Goal: Task Accomplishment & Management: Manage account settings

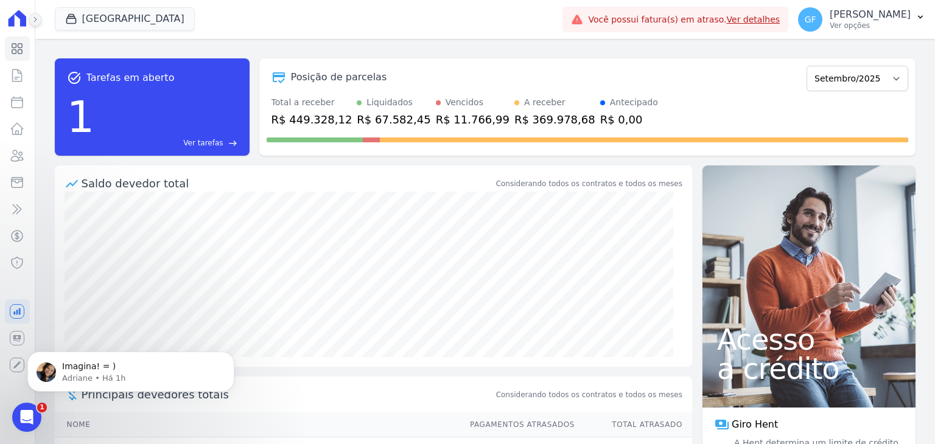
click at [34, 21] on icon at bounding box center [35, 19] width 7 height 7
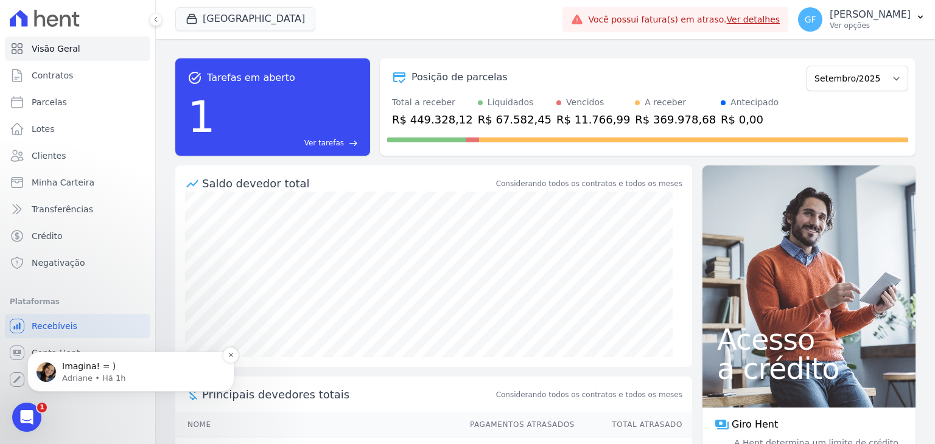
click at [70, 352] on div "Imagina! = ) Adriane • Há 1h" at bounding box center [130, 372] width 207 height 40
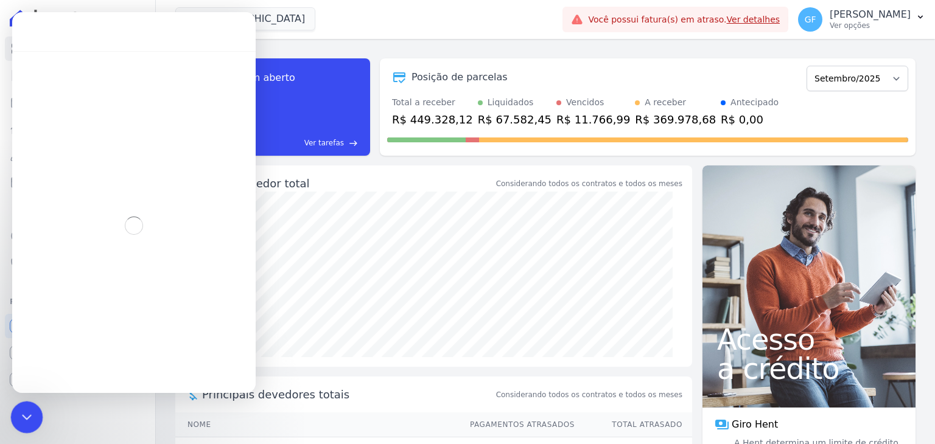
click at [38, 421] on div "Encerramento do Messenger da Intercom" at bounding box center [24, 415] width 29 height 29
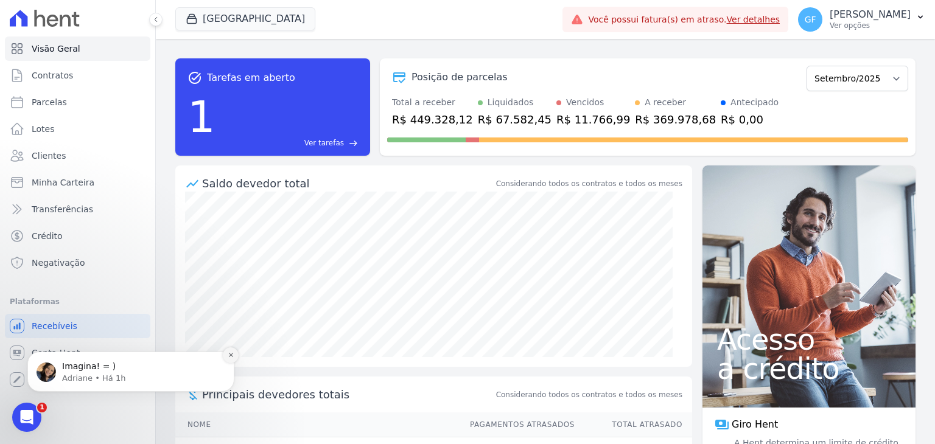
click at [230, 354] on icon "Dismiss notification" at bounding box center [230, 355] width 4 height 4
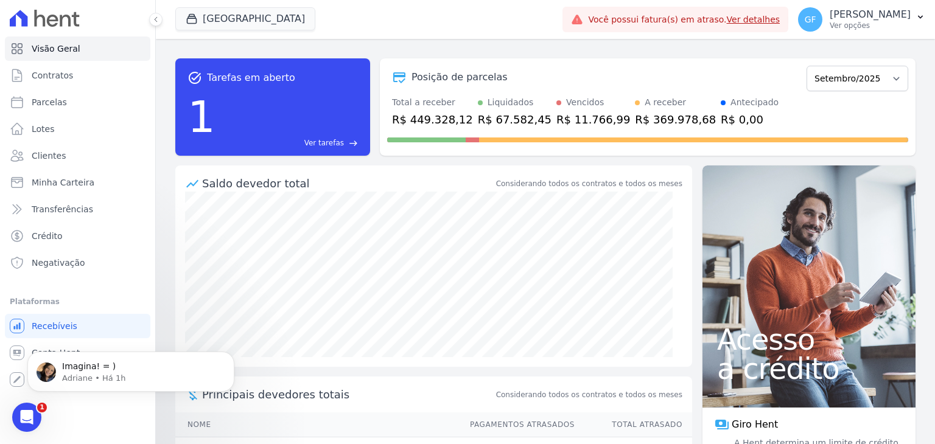
click at [53, 392] on div "Imagina! = ) Adriane • Há 1h" at bounding box center [130, 372] width 207 height 40
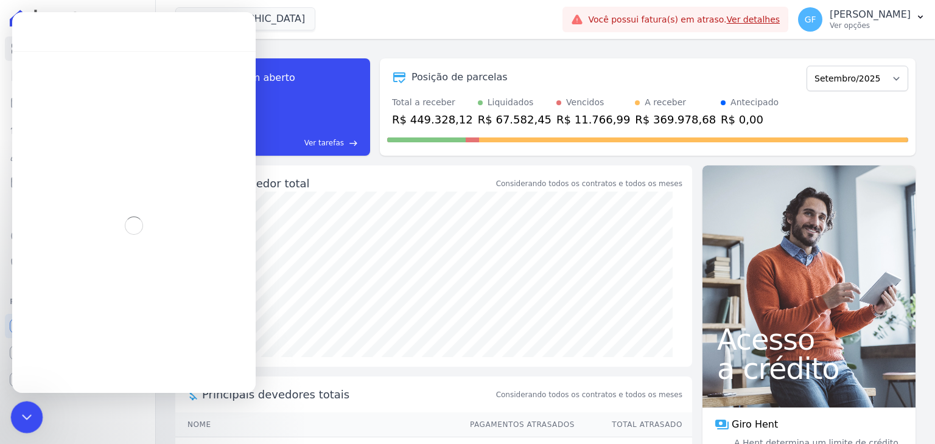
click at [18, 413] on icon "Encerramento do Messenger da Intercom" at bounding box center [25, 416] width 15 height 15
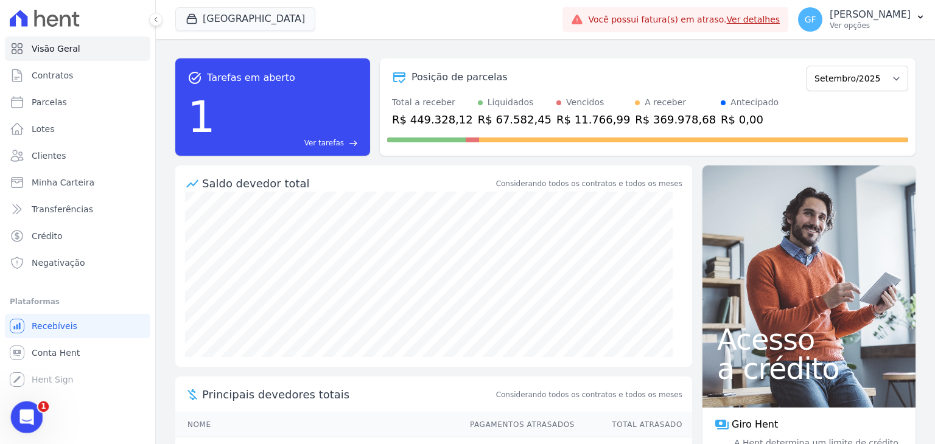
scroll to position [5268, 0]
click at [19, 414] on icon "Abertura do Messenger da Intercom" at bounding box center [25, 416] width 20 height 20
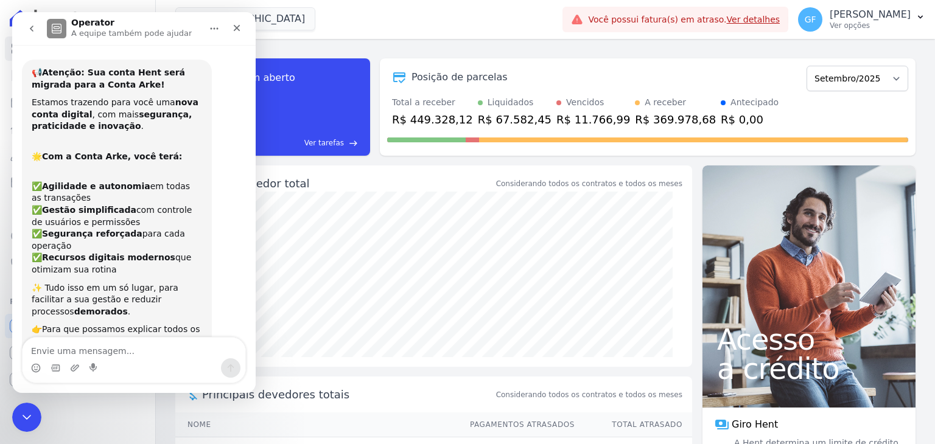
scroll to position [2, 0]
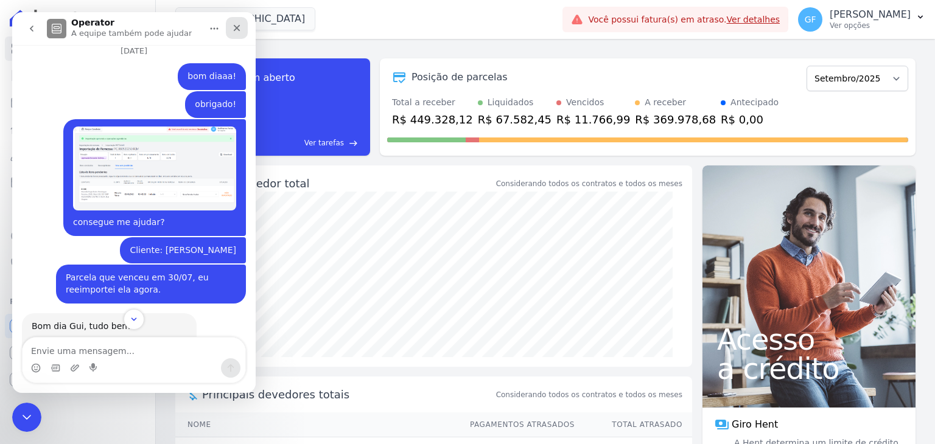
click at [230, 23] on div "Fechar" at bounding box center [237, 28] width 22 height 22
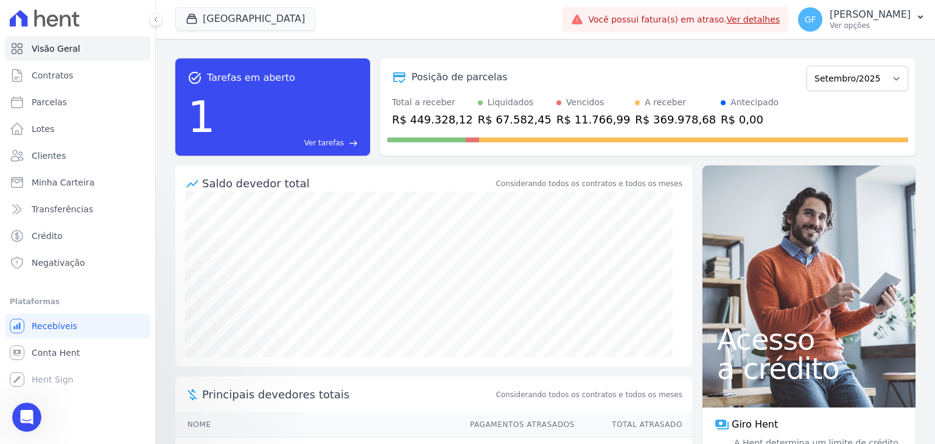
scroll to position [6791, 0]
click at [65, 357] on span "Conta Hent" at bounding box center [56, 353] width 48 height 12
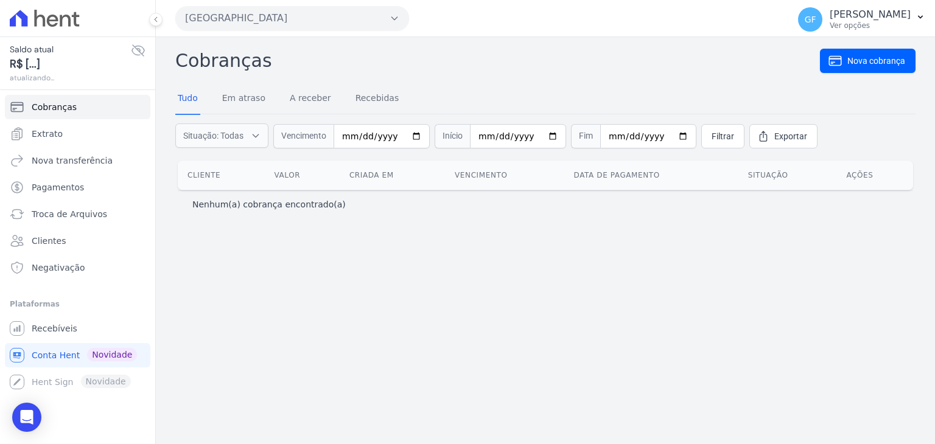
click at [148, 49] on div "Saldo atual R$ [...] atualizando..." at bounding box center [77, 64] width 155 height 54
click at [132, 49] on icon at bounding box center [138, 50] width 12 height 11
click at [133, 49] on icon at bounding box center [138, 50] width 15 height 15
click at [51, 132] on span "Extrato" at bounding box center [47, 134] width 31 height 12
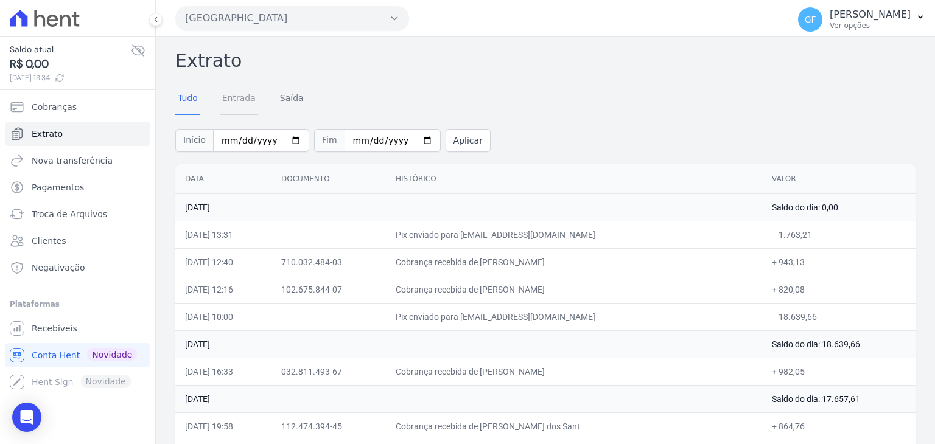
click at [251, 97] on link "Entrada" at bounding box center [239, 99] width 38 height 32
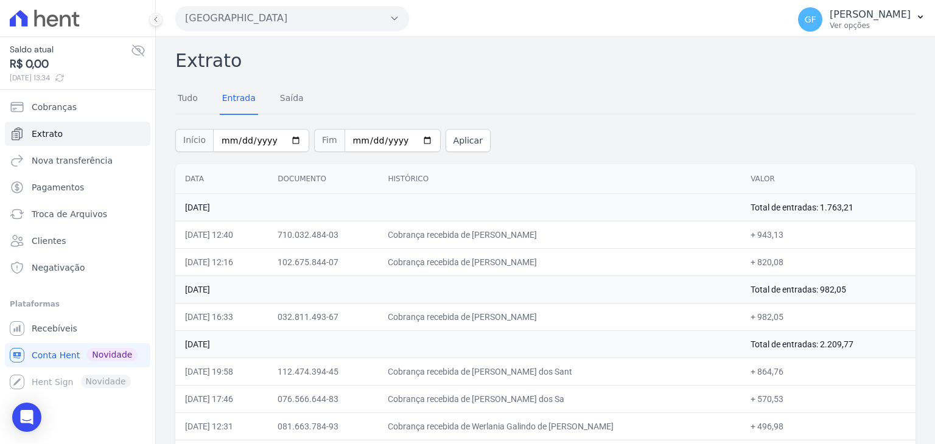
drag, startPoint x: 191, startPoint y: 234, endPoint x: 777, endPoint y: 232, distance: 586.3
click at [777, 232] on tr "[DATE] 12:40 710.032.484-03 Cobrança recebida de [PERSON_NAME] + 943,13" at bounding box center [545, 234] width 740 height 27
drag, startPoint x: 185, startPoint y: 256, endPoint x: 789, endPoint y: 269, distance: 604.1
click at [789, 269] on tr "[DATE] 12:16 102.675.844-07 Cobrança recebida de [PERSON_NAME] + 820,08" at bounding box center [545, 261] width 740 height 27
click at [516, 258] on td "Cobrança recebida de [PERSON_NAME]" at bounding box center [559, 261] width 363 height 27
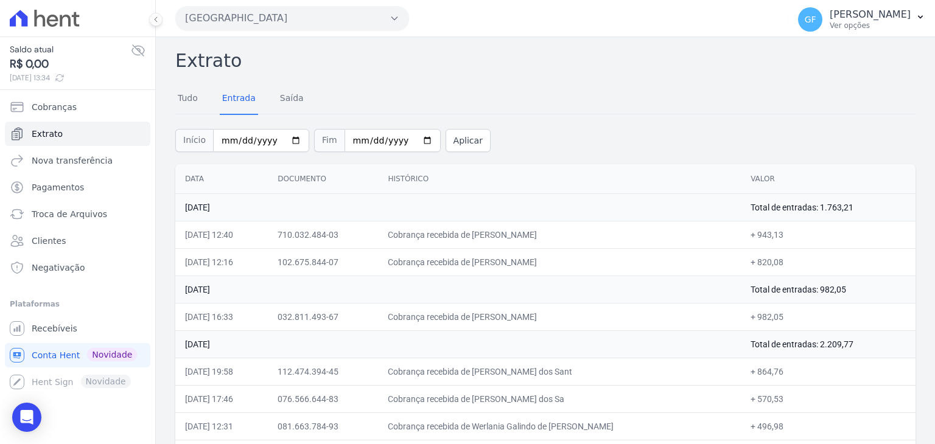
drag, startPoint x: 189, startPoint y: 234, endPoint x: 848, endPoint y: 253, distance: 659.1
click at [45, 325] on span "Recebíveis" at bounding box center [55, 329] width 46 height 12
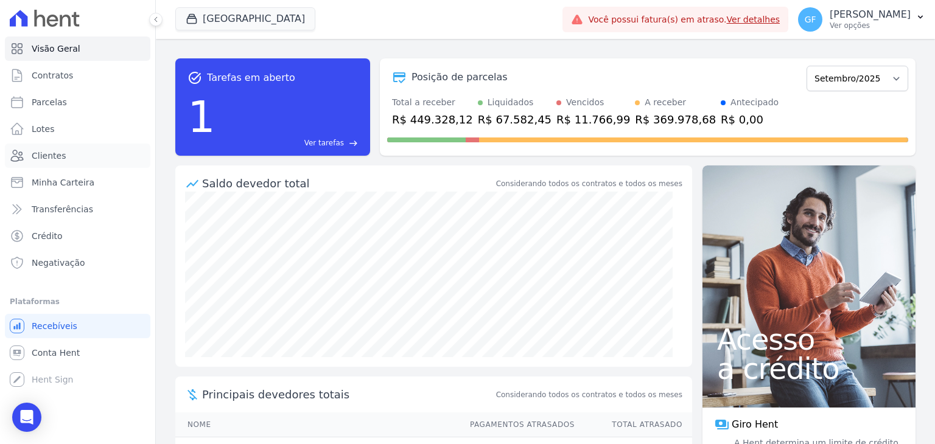
click at [49, 150] on span "Clientes" at bounding box center [49, 156] width 34 height 12
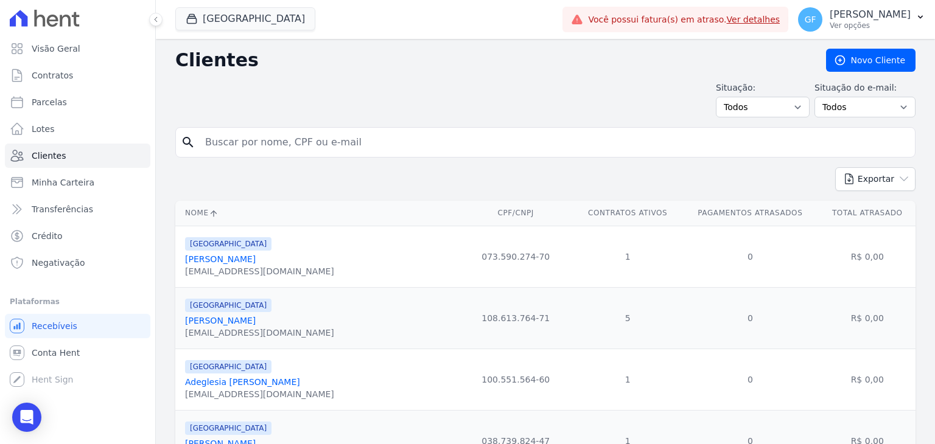
click at [242, 143] on input "search" at bounding box center [554, 142] width 712 height 24
paste input "[PERSON_NAME] [PERSON_NAME]"
type input "[PERSON_NAME] [PERSON_NAME]"
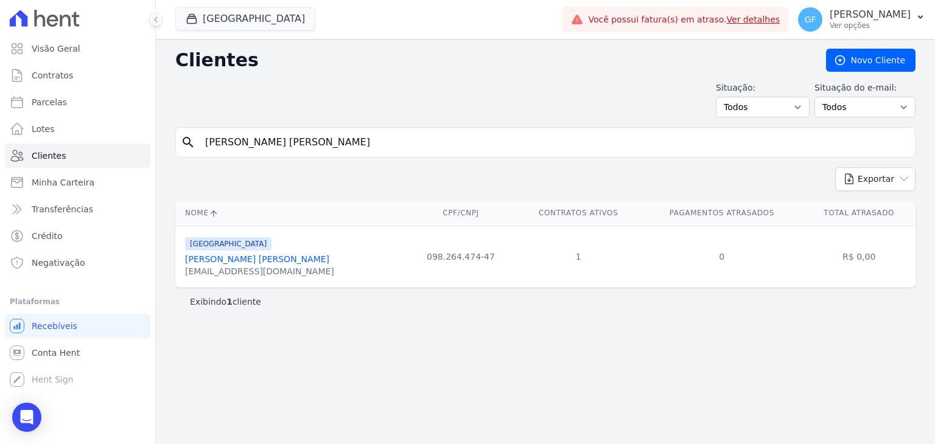
click at [156, 23] on button at bounding box center [155, 19] width 13 height 13
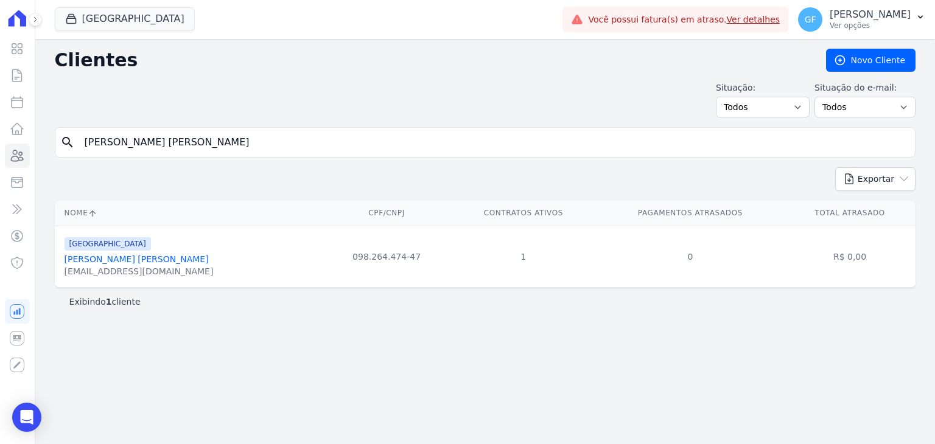
click at [114, 261] on link "[PERSON_NAME] [PERSON_NAME]" at bounding box center [137, 260] width 144 height 10
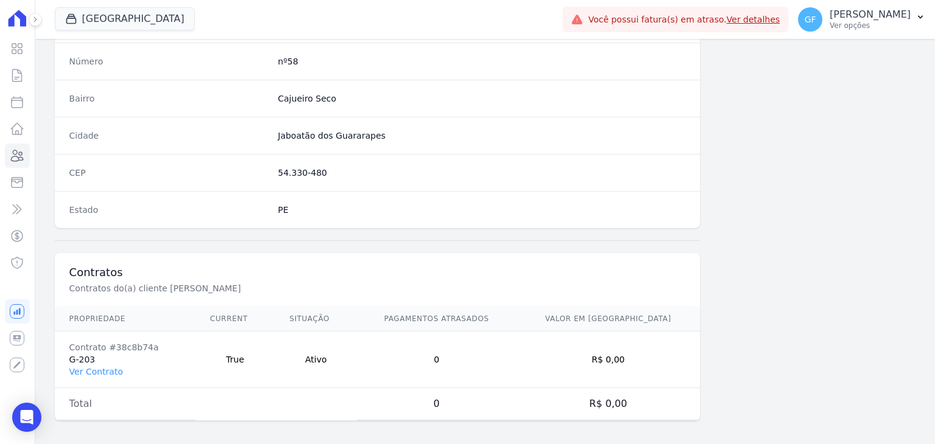
scroll to position [691, 0]
click at [90, 357] on td "Contrato #38c8b74a G-203 Ver Contrato" at bounding box center [125, 357] width 141 height 57
click at [86, 368] on link "Ver Contrato" at bounding box center [96, 370] width 54 height 10
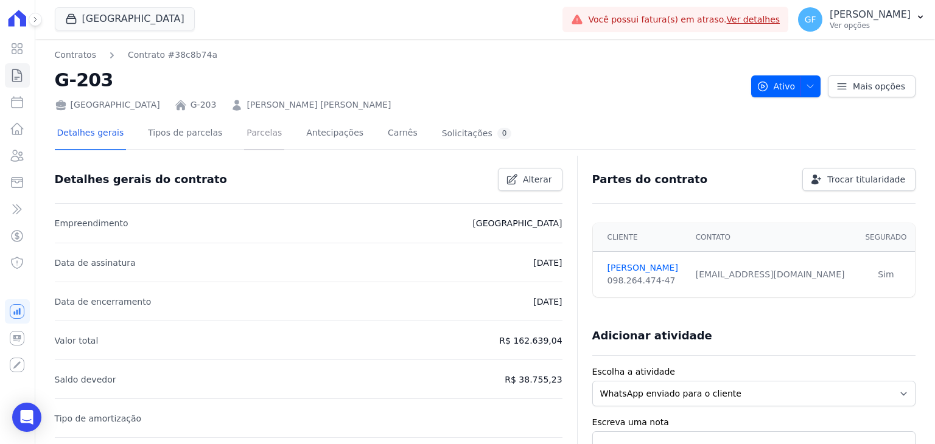
click at [244, 136] on link "Parcelas" at bounding box center [264, 134] width 40 height 32
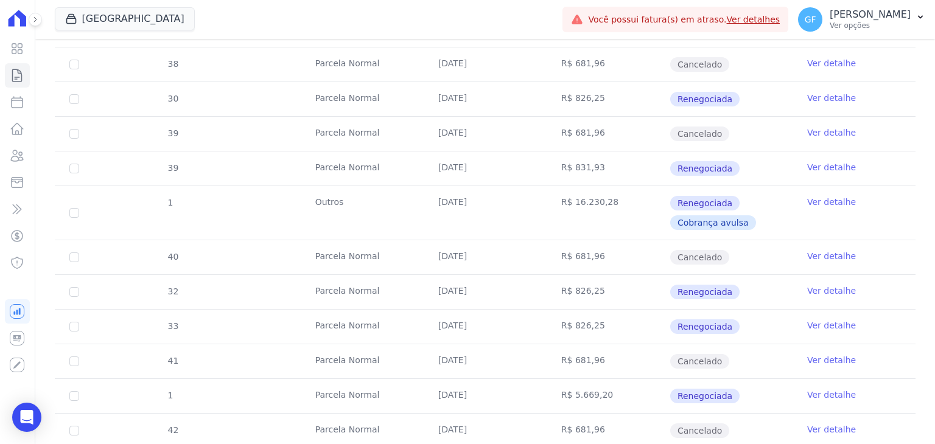
scroll to position [792, 0]
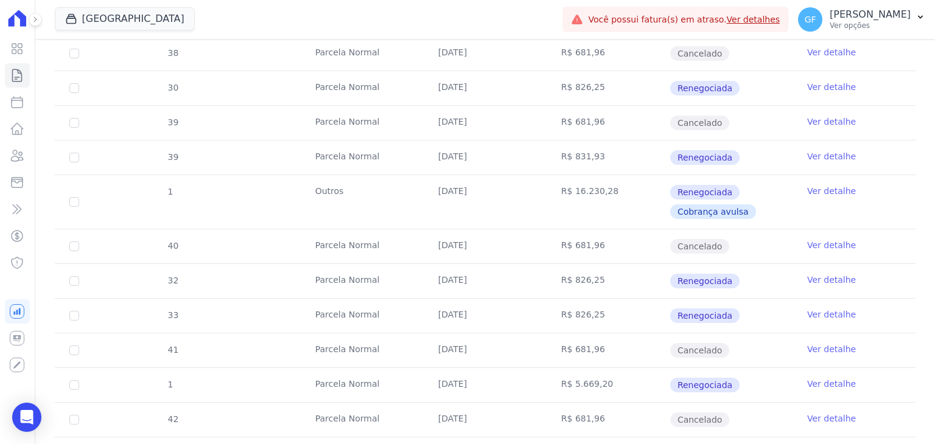
drag, startPoint x: 432, startPoint y: 264, endPoint x: 619, endPoint y: 264, distance: 186.9
click at [619, 264] on tr "32 [GEOGRAPHIC_DATA] [DATE] R$ 826,25 Renegociada Ver detalhe" at bounding box center [485, 281] width 861 height 35
click at [619, 264] on td "R$ 826,25" at bounding box center [608, 281] width 123 height 34
click at [22, 423] on icon "Open Intercom Messenger" at bounding box center [27, 418] width 16 height 16
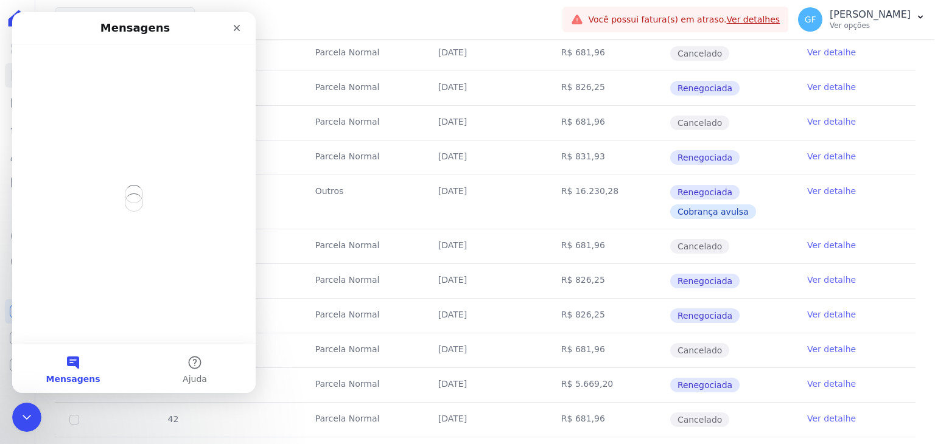
scroll to position [0, 0]
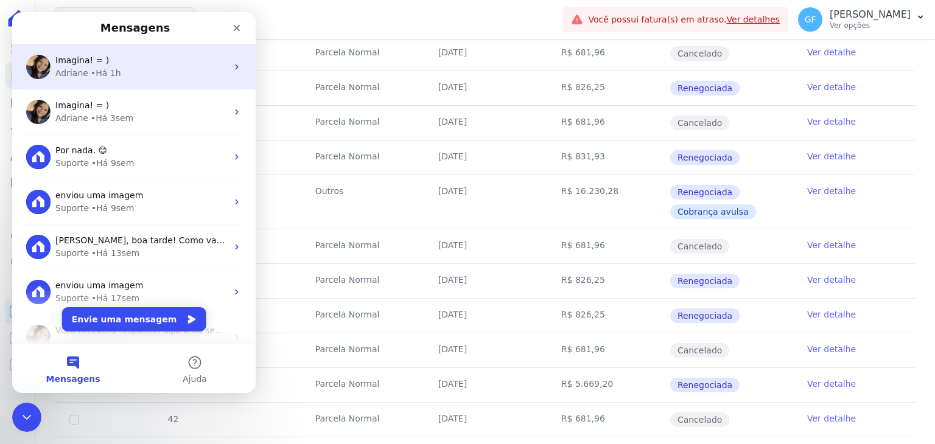
click at [77, 61] on span "Imagina! = )" at bounding box center [82, 60] width 54 height 10
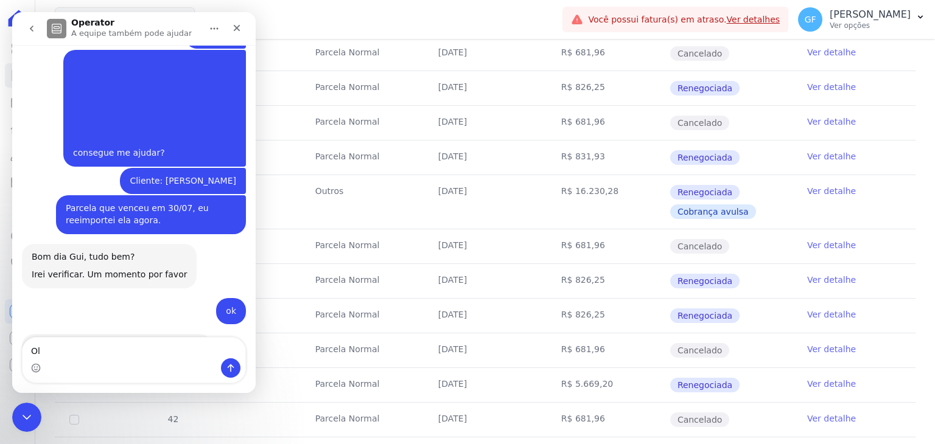
scroll to position [6771, 0]
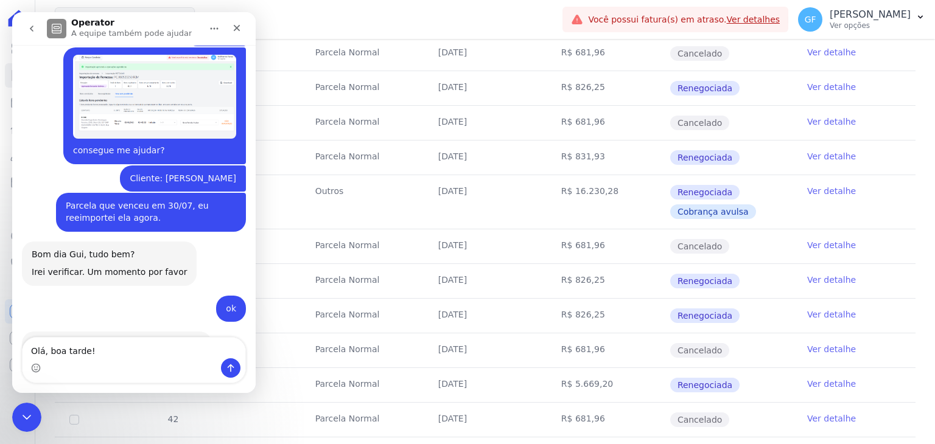
type textarea "Olá, boa tarde!"
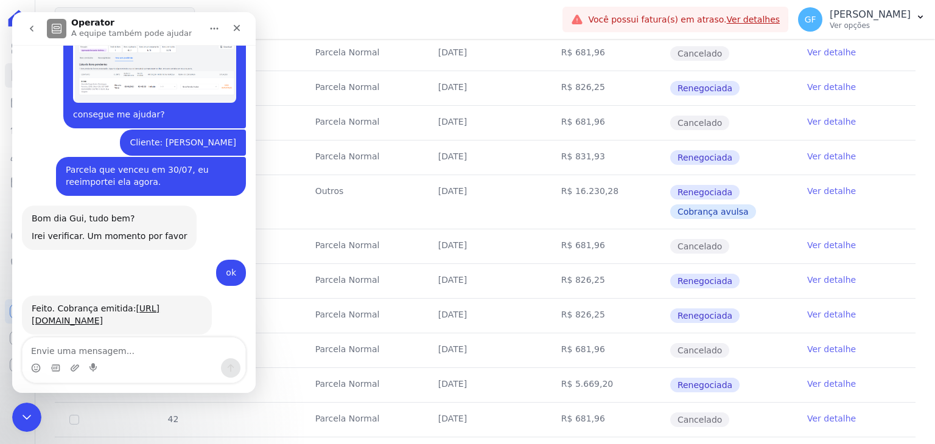
scroll to position [6808, 0]
type textarea "[PERSON_NAME] [PERSON_NAME]"
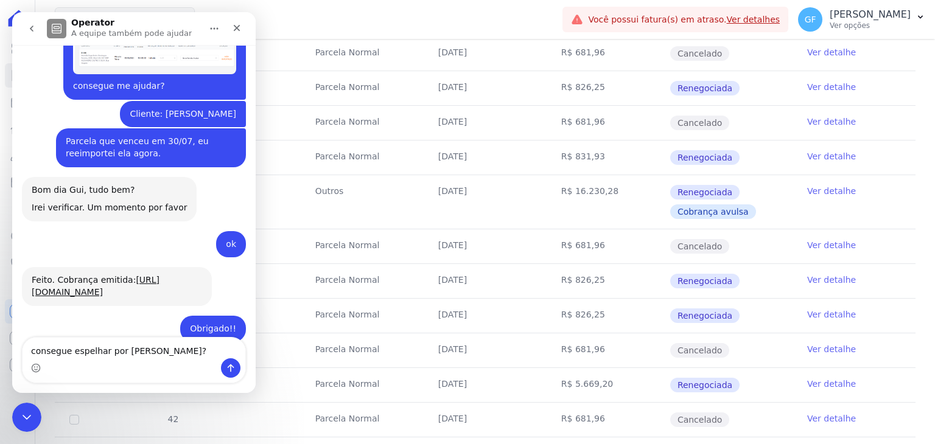
type textarea "consegue espelhar por [PERSON_NAME]?"
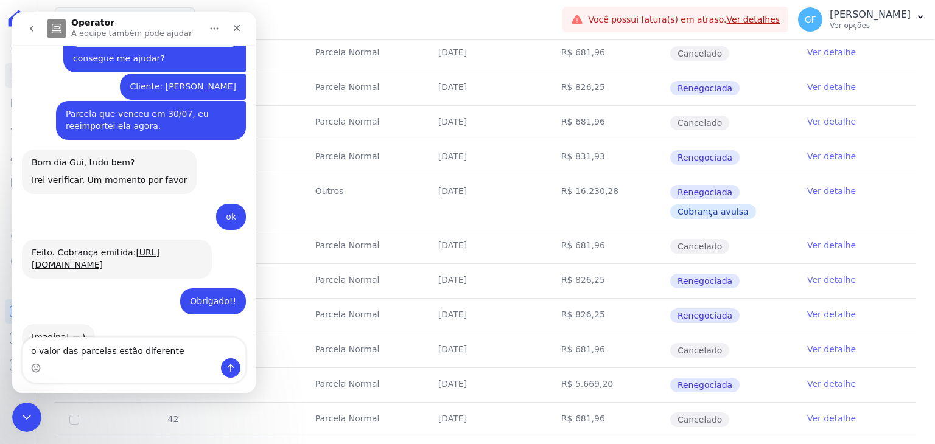
type textarea "o valor das parcelas estão diferentes"
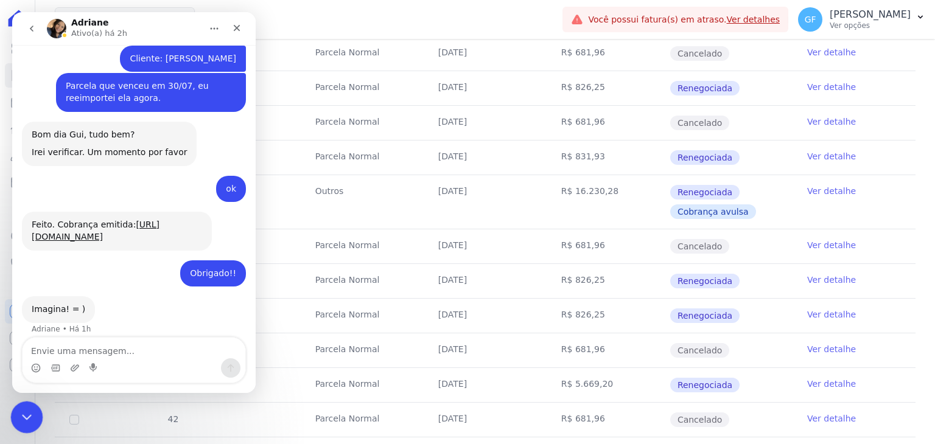
click at [19, 413] on icon "Encerramento do Messenger da Intercom" at bounding box center [25, 416] width 15 height 15
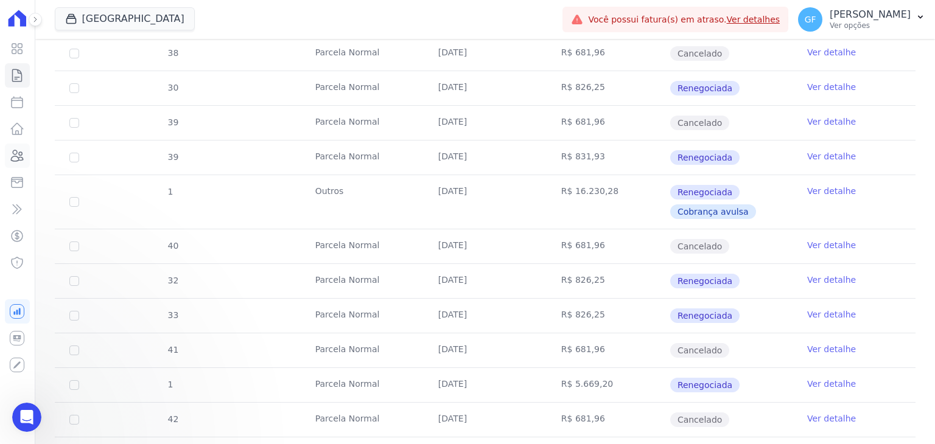
click at [10, 158] on icon at bounding box center [17, 156] width 15 height 15
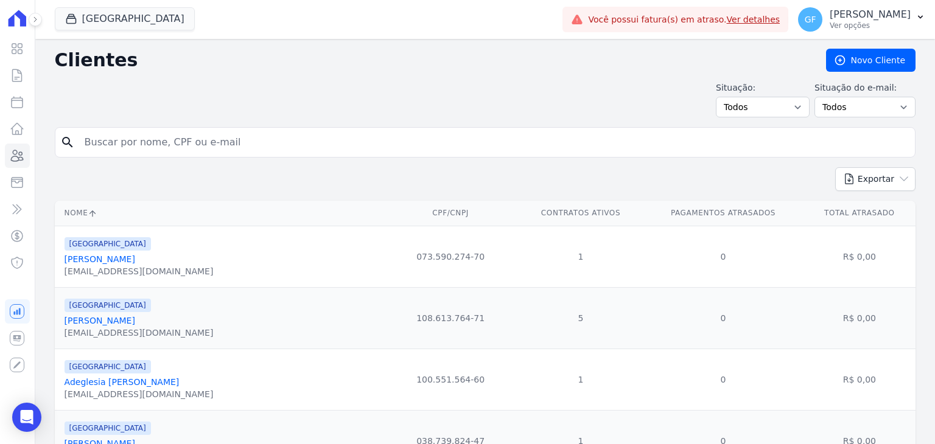
click at [222, 152] on input "search" at bounding box center [493, 142] width 833 height 24
type input "mucuge"
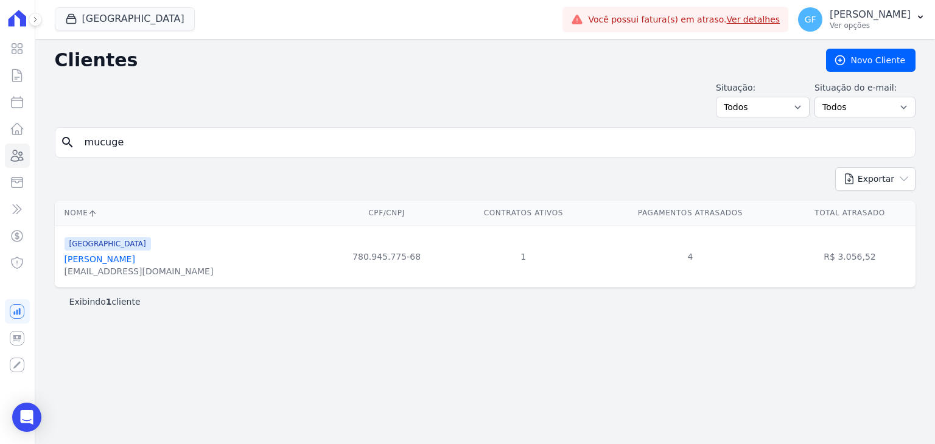
click at [135, 258] on link "[PERSON_NAME]" at bounding box center [100, 260] width 71 height 10
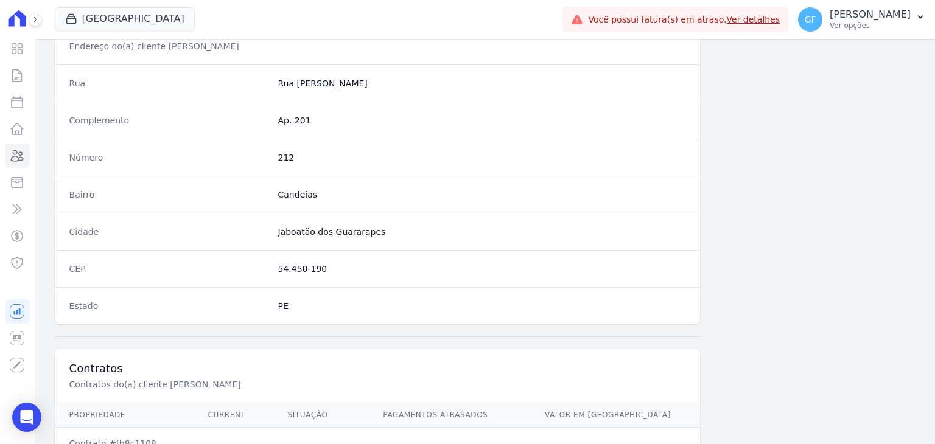
scroll to position [691, 0]
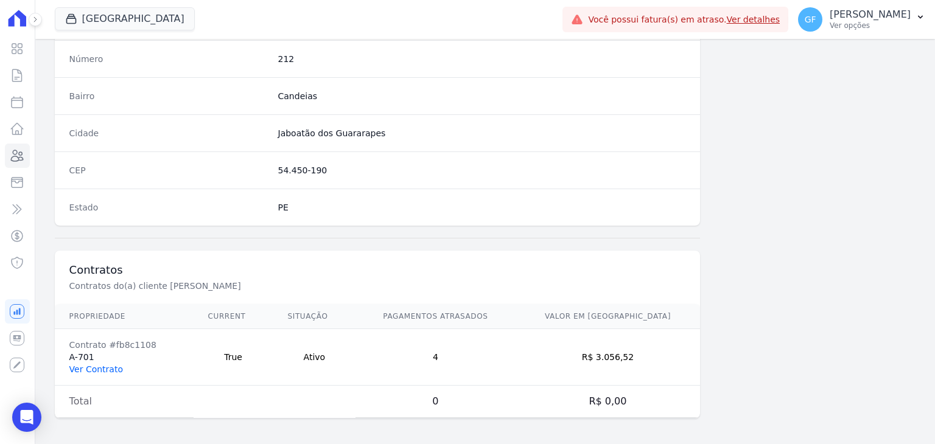
click at [108, 365] on link "Ver Contrato" at bounding box center [96, 370] width 54 height 10
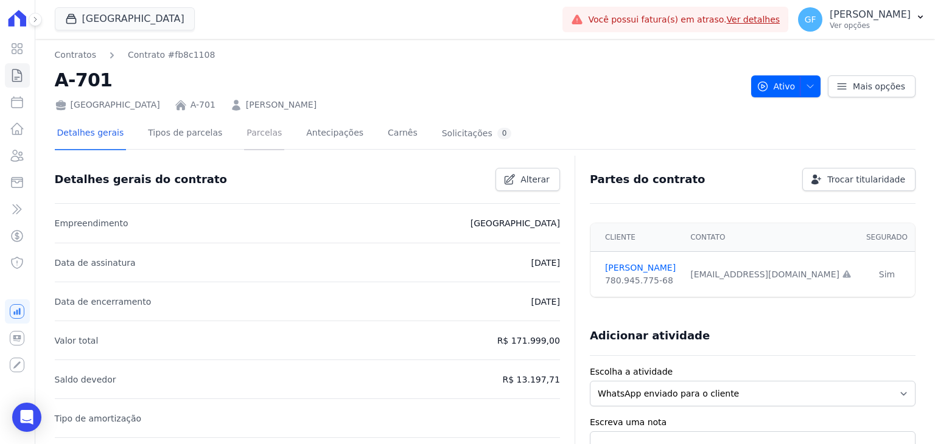
click at [258, 126] on link "Parcelas" at bounding box center [264, 134] width 40 height 32
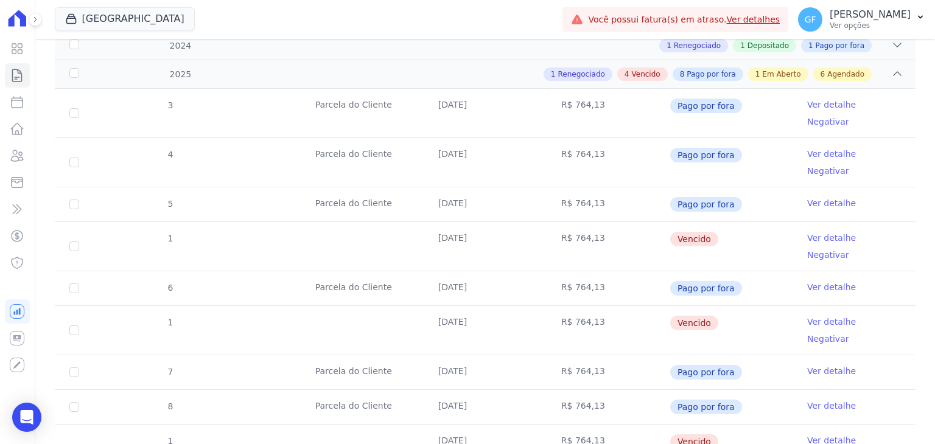
scroll to position [304, 0]
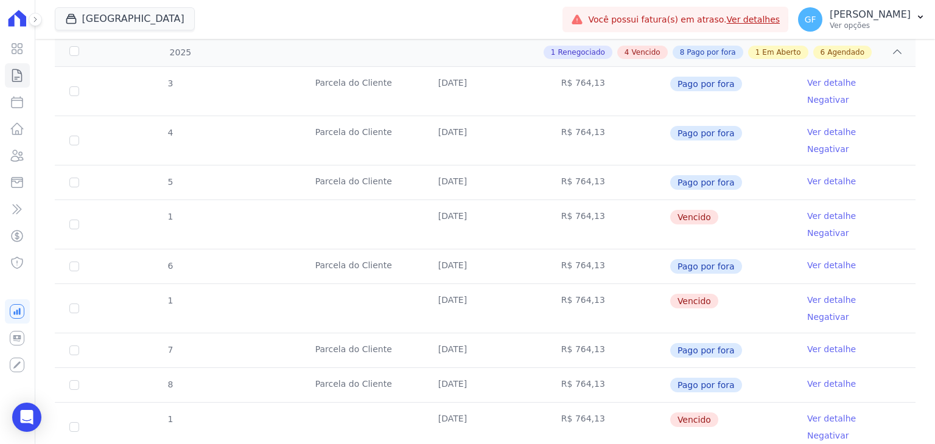
click at [632, 200] on td "R$ 764,13" at bounding box center [608, 224] width 123 height 49
click at [823, 210] on link "Ver detalhe" at bounding box center [831, 216] width 49 height 12
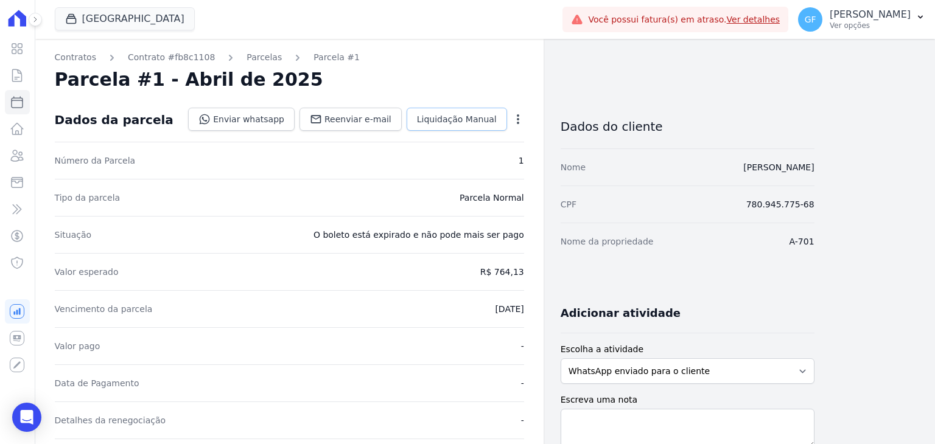
click at [451, 122] on span "Liquidação Manual" at bounding box center [457, 119] width 80 height 12
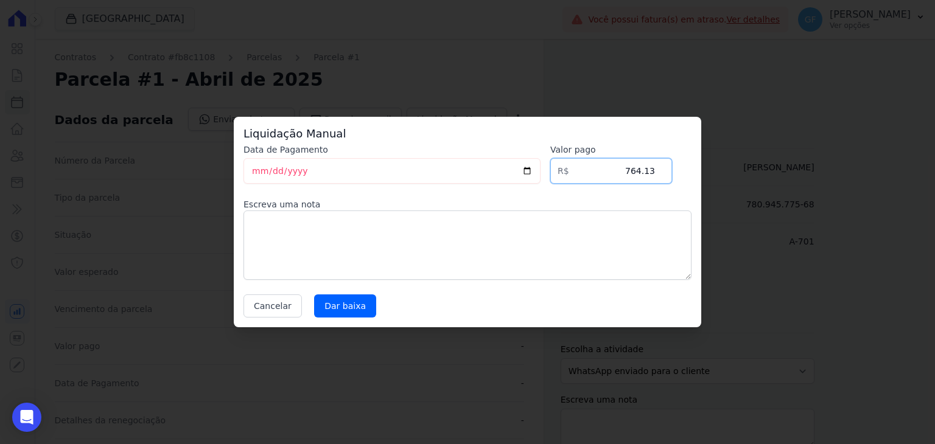
drag, startPoint x: 678, startPoint y: 178, endPoint x: 705, endPoint y: 183, distance: 27.2
click at [705, 183] on div "Liquidação Manual Data de Pagamento [DATE] [GEOGRAPHIC_DATA] R$ 764.13 Escreva …" at bounding box center [467, 222] width 935 height 444
type input "764.12"
click at [251, 173] on input "[DATE]" at bounding box center [392, 171] width 297 height 26
type input "[DATE]"
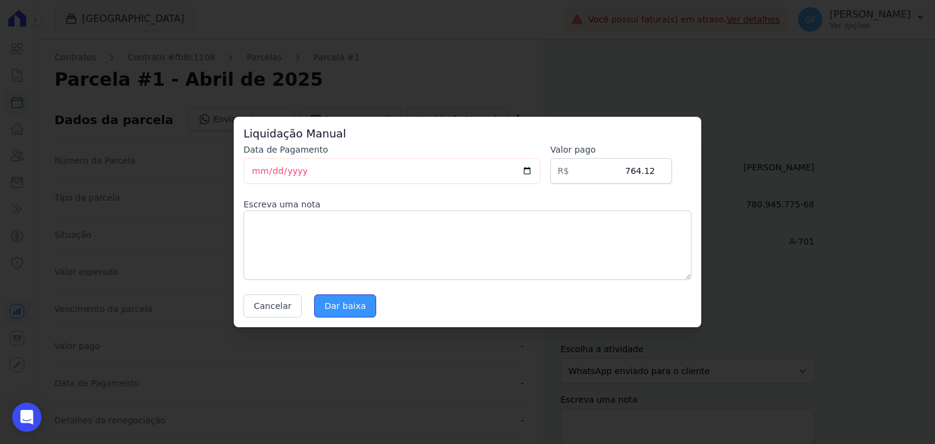
click at [335, 306] on input "Dar baixa" at bounding box center [345, 306] width 62 height 23
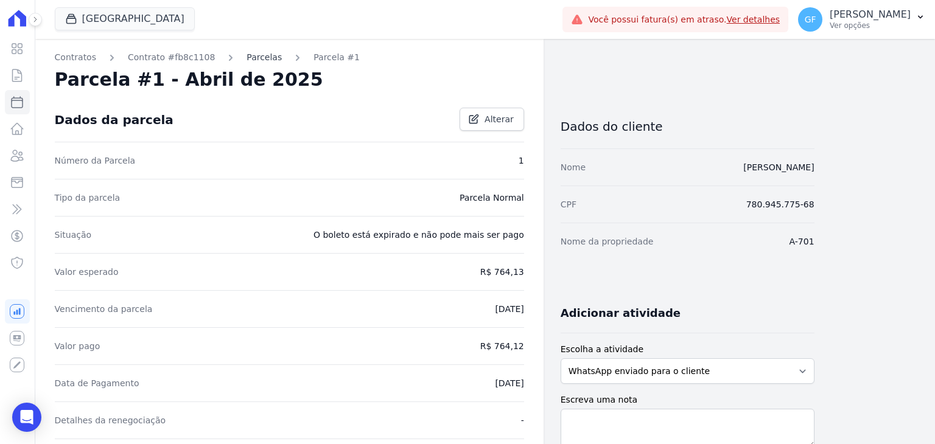
click at [247, 59] on link "Parcelas" at bounding box center [264, 57] width 35 height 13
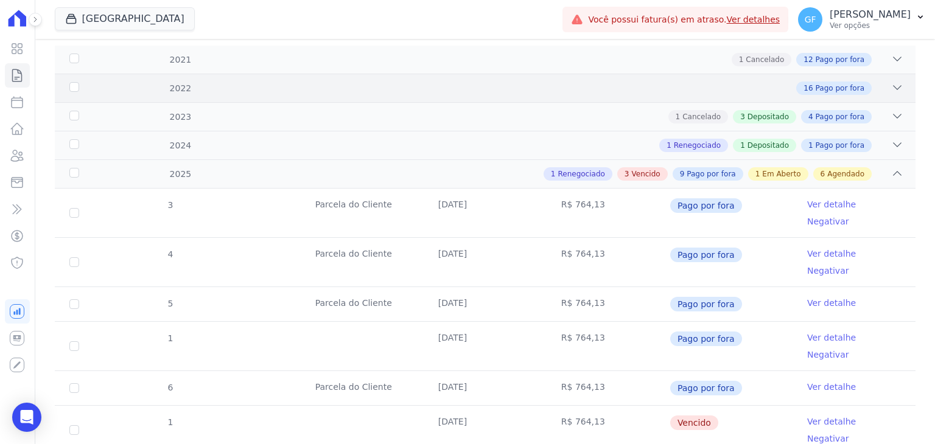
scroll to position [304, 0]
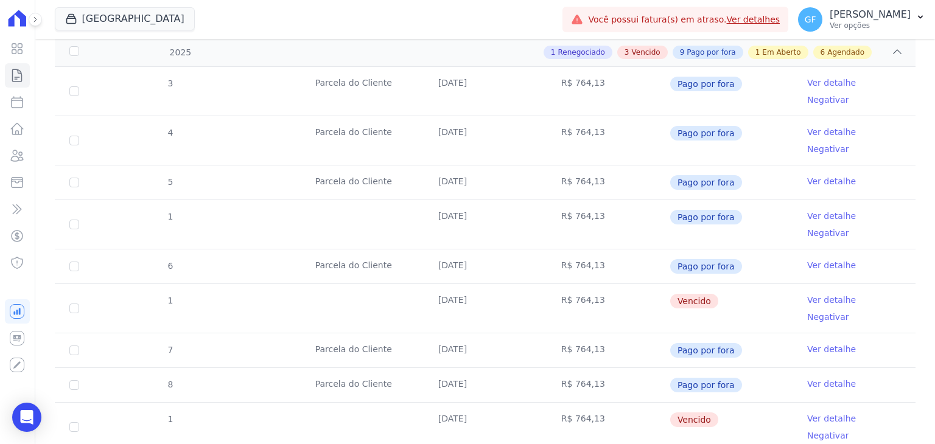
click at [807, 294] on link "Ver detalhe" at bounding box center [831, 300] width 49 height 12
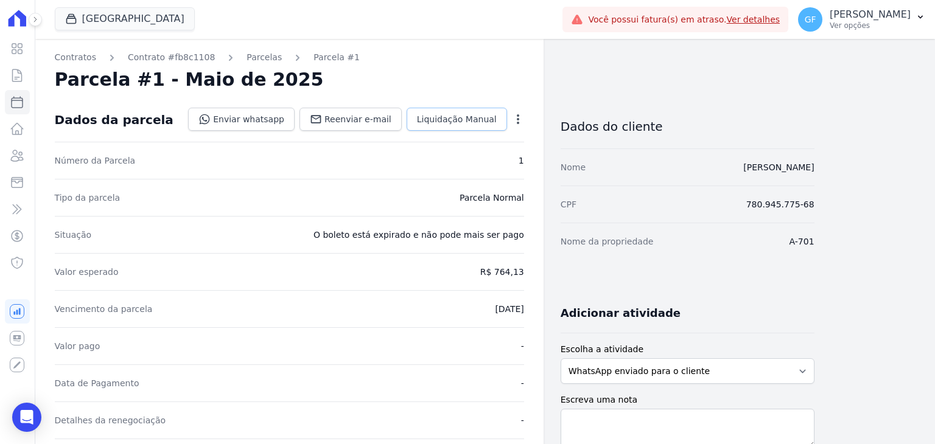
click at [469, 116] on span "Liquidação Manual" at bounding box center [457, 119] width 80 height 12
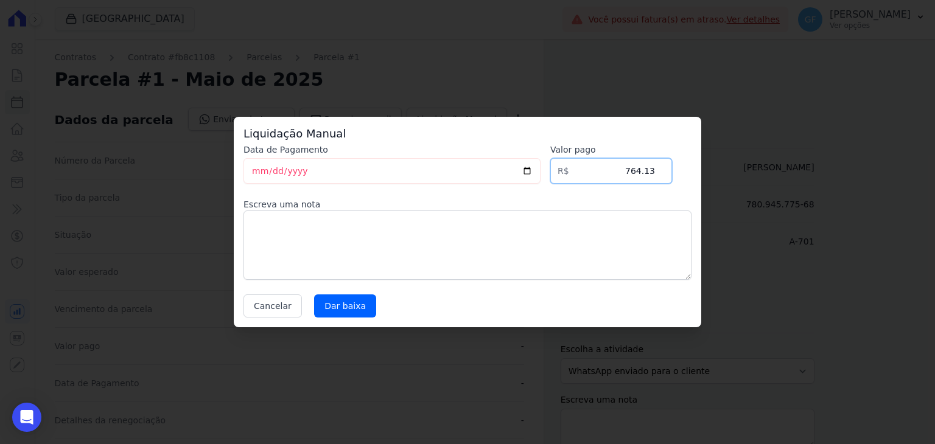
click at [653, 170] on input "764.13" at bounding box center [611, 171] width 122 height 26
type input "764.12"
click at [269, 169] on input "[DATE]" at bounding box center [392, 171] width 297 height 26
type input "[DATE]"
click at [326, 306] on input "Dar baixa" at bounding box center [345, 306] width 62 height 23
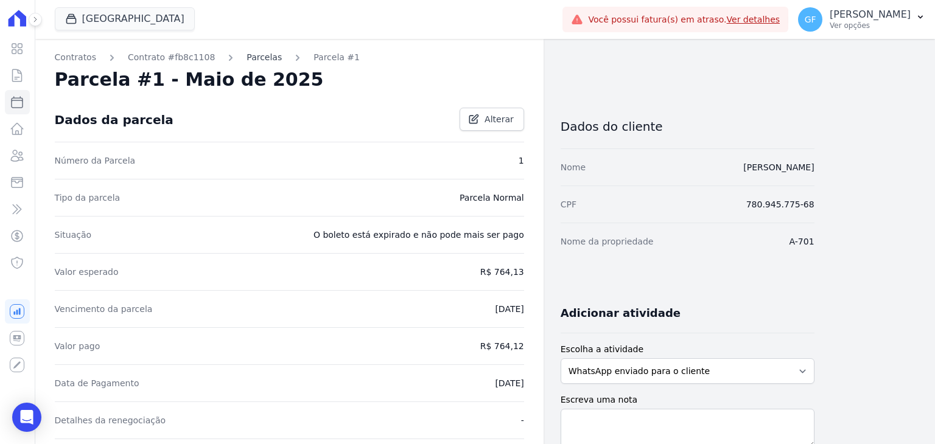
click at [248, 58] on link "Parcelas" at bounding box center [264, 57] width 35 height 13
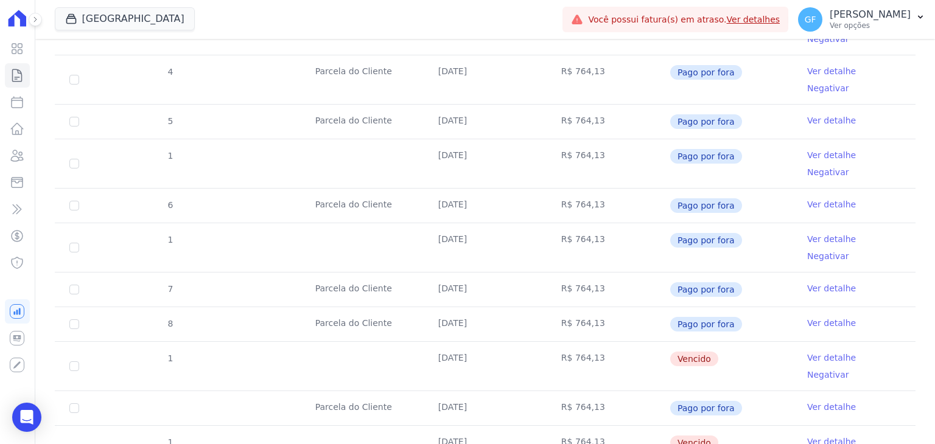
scroll to position [487, 0]
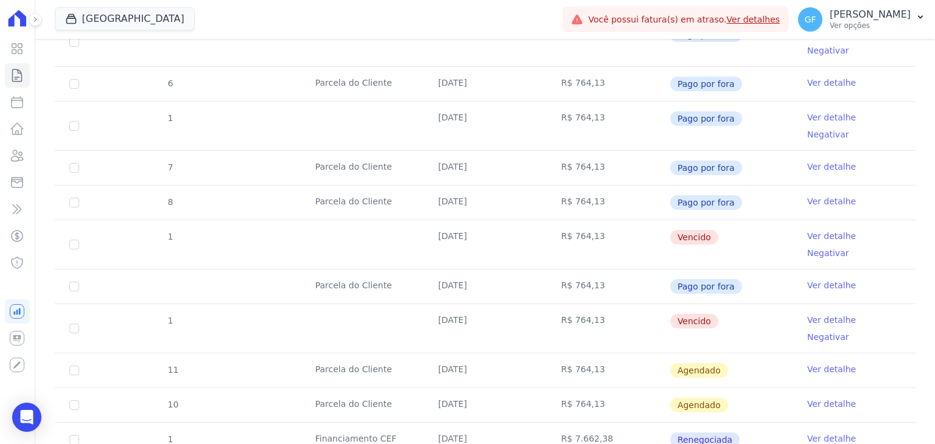
click at [820, 230] on link "Ver detalhe" at bounding box center [831, 236] width 49 height 12
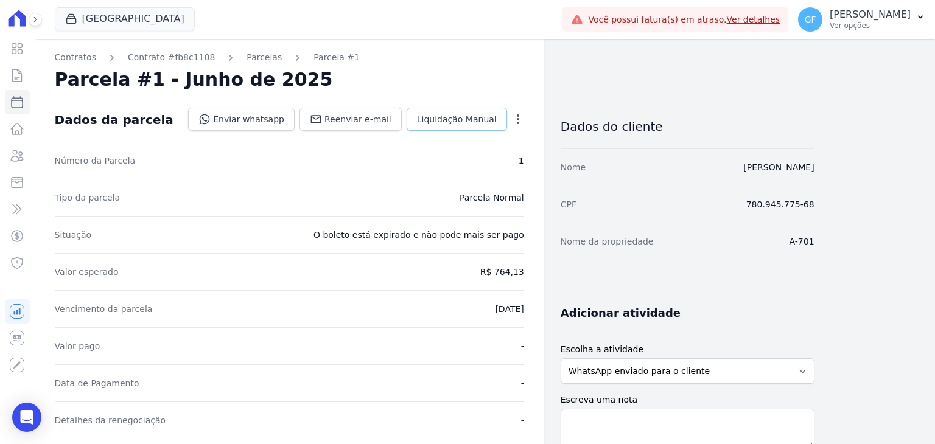
click at [477, 114] on span "Liquidação Manual" at bounding box center [457, 119] width 80 height 12
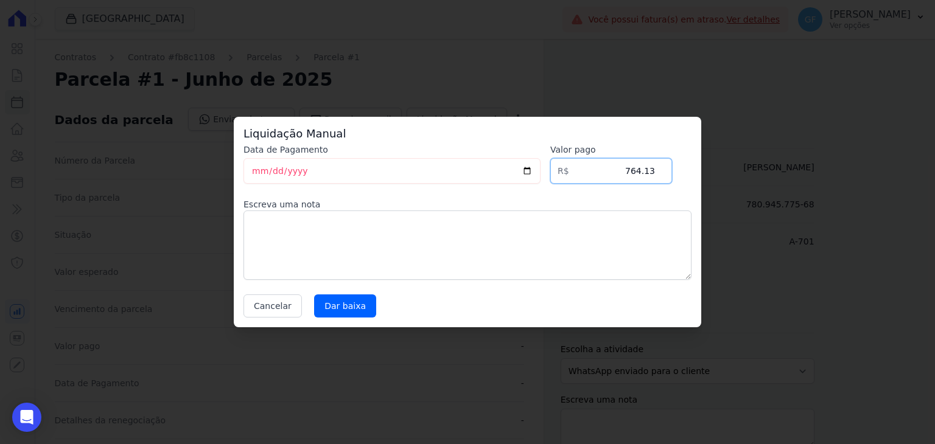
click at [651, 166] on input "764.13" at bounding box center [611, 171] width 122 height 26
type input "764.12"
click at [251, 171] on input "[DATE]" at bounding box center [392, 171] width 297 height 26
type input "[DATE]"
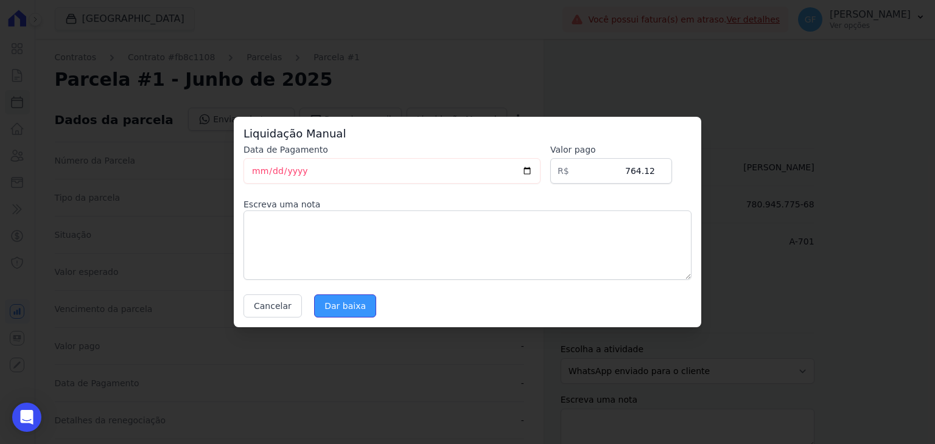
click at [340, 310] on input "Dar baixa" at bounding box center [345, 306] width 62 height 23
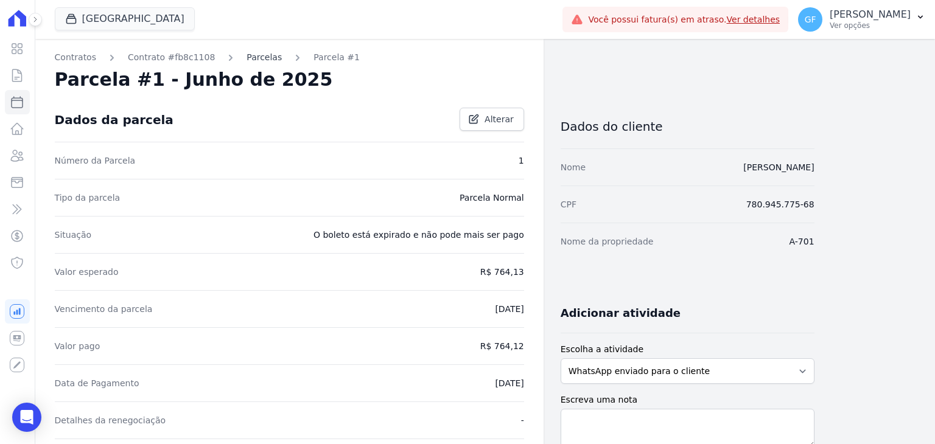
click at [247, 55] on link "Parcelas" at bounding box center [264, 57] width 35 height 13
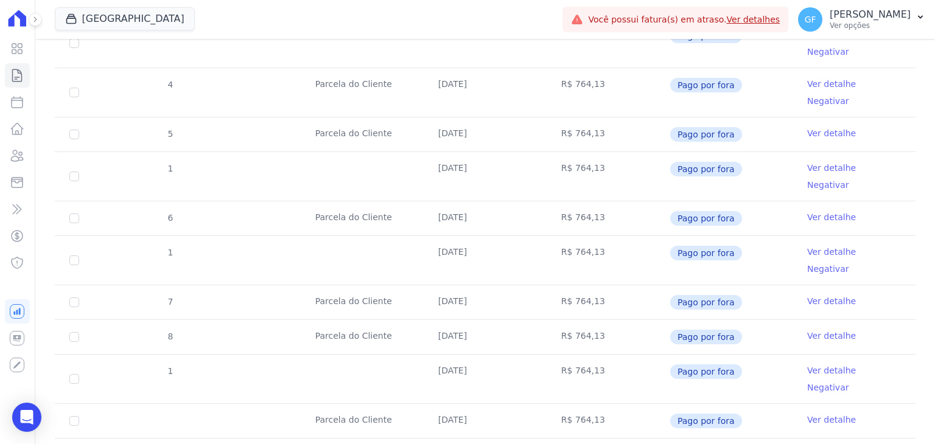
scroll to position [426, 0]
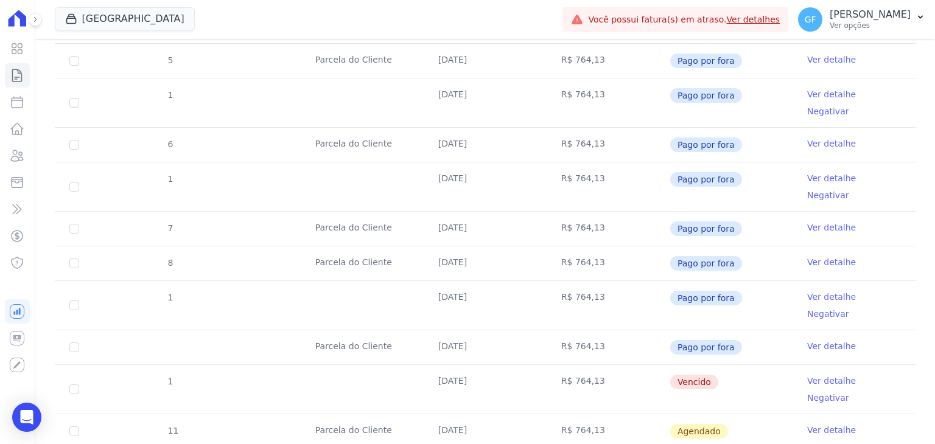
drag, startPoint x: 539, startPoint y: 304, endPoint x: 830, endPoint y: 308, distance: 291.1
click at [752, 365] on td "Vencido" at bounding box center [731, 389] width 123 height 49
click at [813, 375] on link "Ver detalhe" at bounding box center [831, 381] width 49 height 12
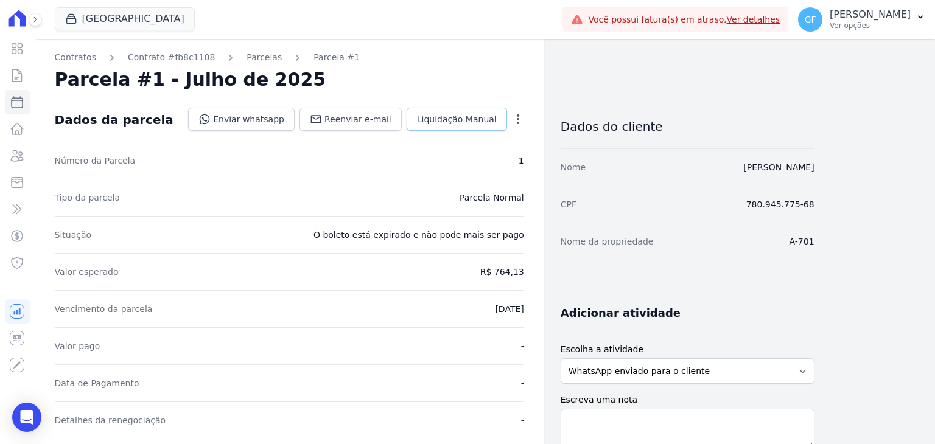
click at [439, 124] on span "Liquidação Manual" at bounding box center [457, 119] width 80 height 12
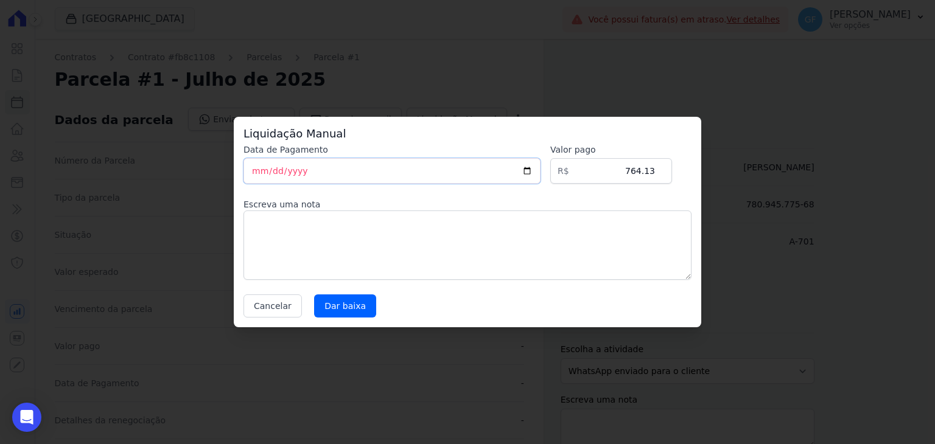
click at [250, 172] on input "[DATE]" at bounding box center [392, 171] width 297 height 26
type input "[DATE]"
click at [654, 172] on input "764.13" at bounding box center [611, 171] width 122 height 26
type input "764.12"
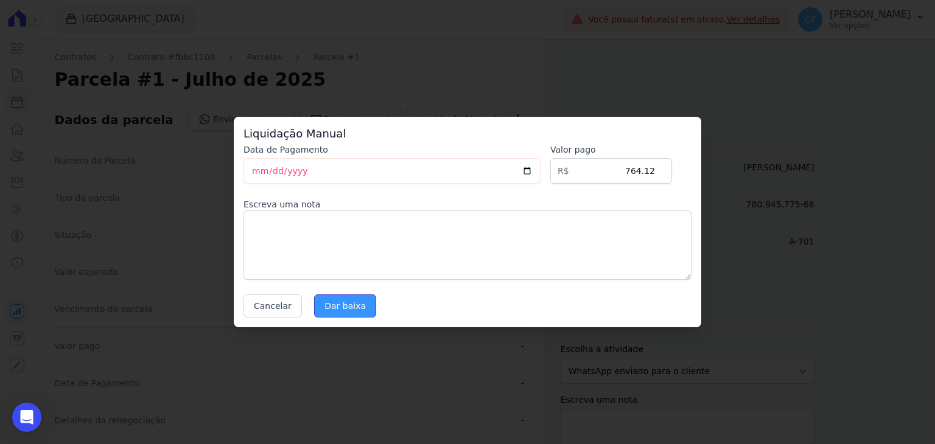
click at [348, 304] on input "Dar baixa" at bounding box center [345, 306] width 62 height 23
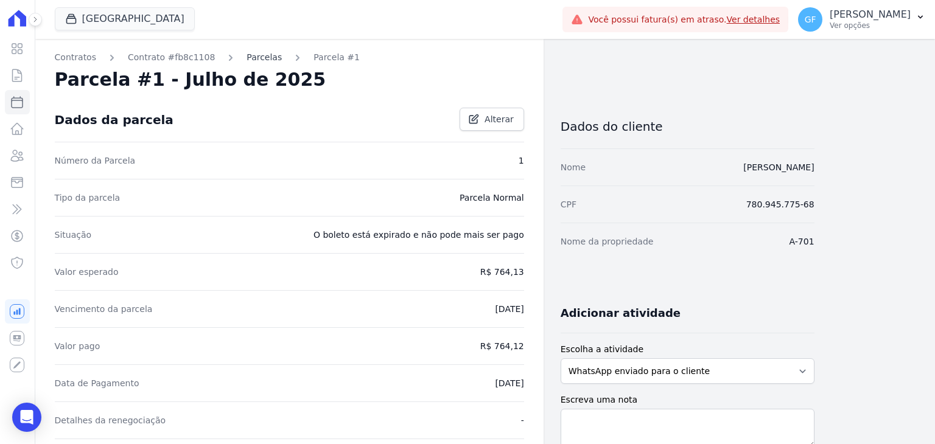
click at [247, 58] on link "Parcelas" at bounding box center [264, 57] width 35 height 13
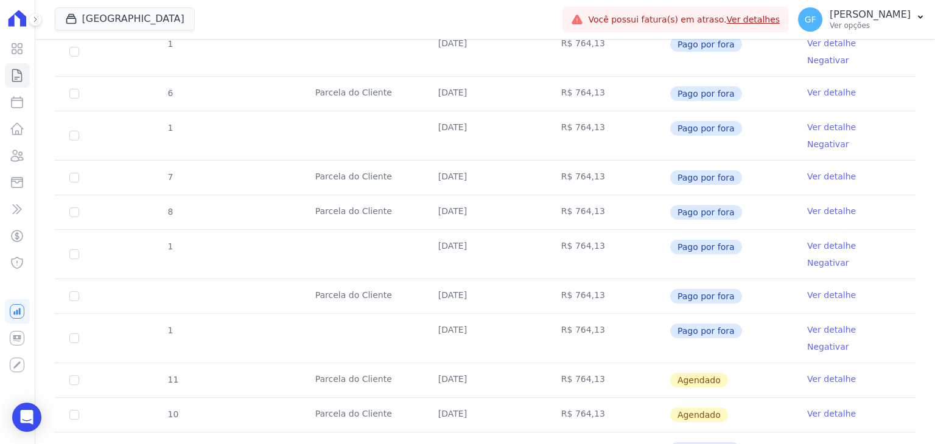
scroll to position [487, 0]
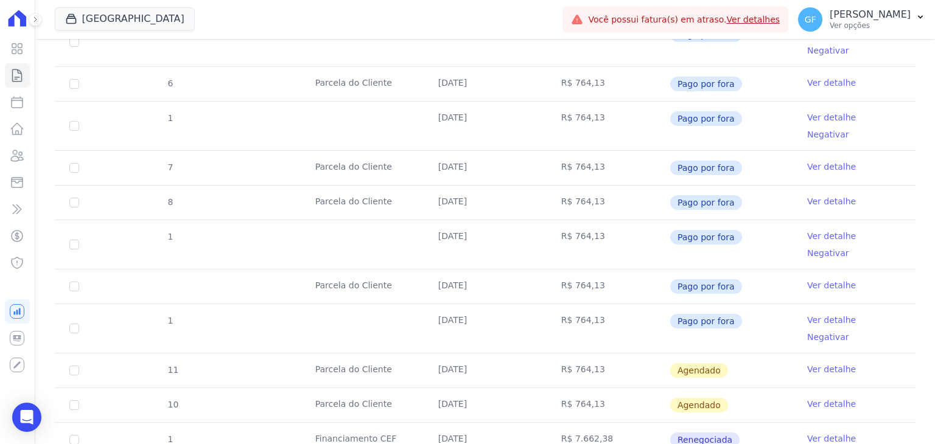
drag, startPoint x: 435, startPoint y: 280, endPoint x: 610, endPoint y: 291, distance: 175.1
click at [610, 353] on tr "11 [GEOGRAPHIC_DATA] [DATE] R$ 764,13 [GEOGRAPHIC_DATA] Ver detalhe" at bounding box center [485, 370] width 861 height 35
click at [499, 354] on td "[DATE]" at bounding box center [485, 371] width 123 height 34
click at [821, 363] on link "Ver detalhe" at bounding box center [831, 369] width 49 height 12
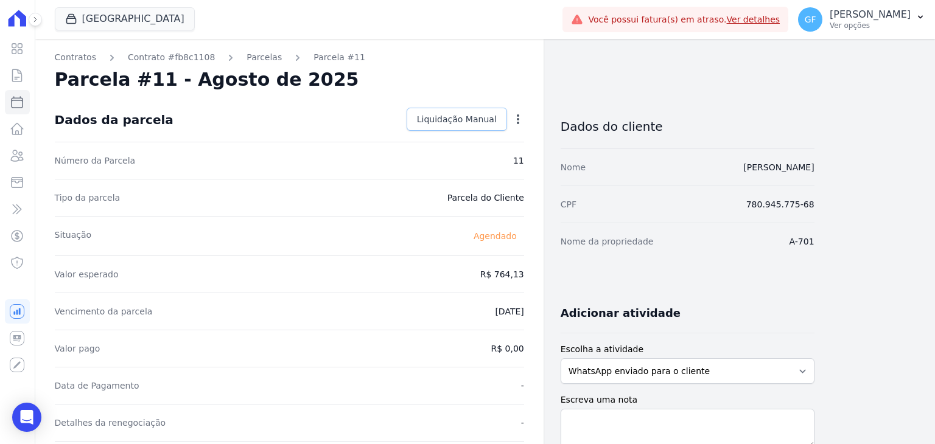
click at [481, 110] on link "Liquidação Manual" at bounding box center [457, 119] width 100 height 23
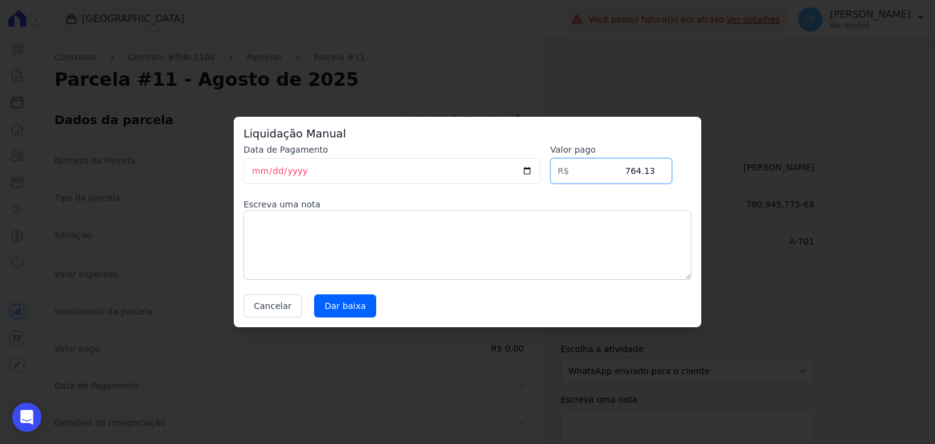
click at [653, 169] on input "764.13" at bounding box center [611, 171] width 122 height 26
type input "764.12"
click at [258, 176] on input "[DATE]" at bounding box center [392, 171] width 297 height 26
type input "[DATE]"
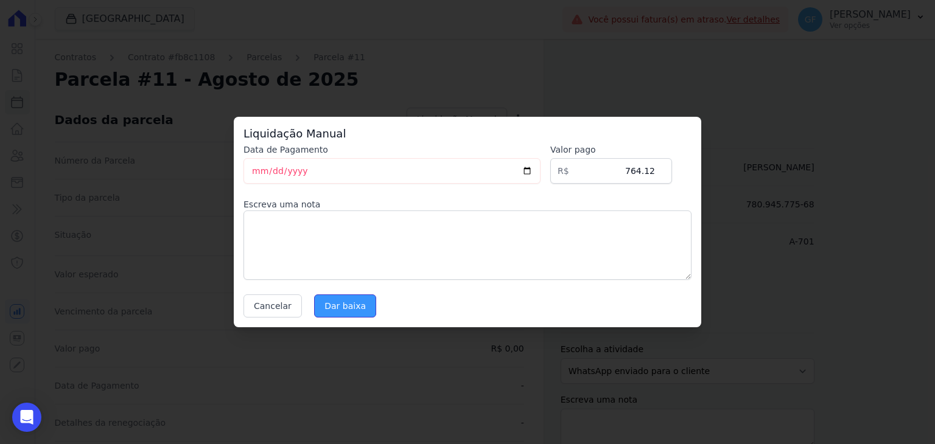
click at [329, 309] on input "Dar baixa" at bounding box center [345, 306] width 62 height 23
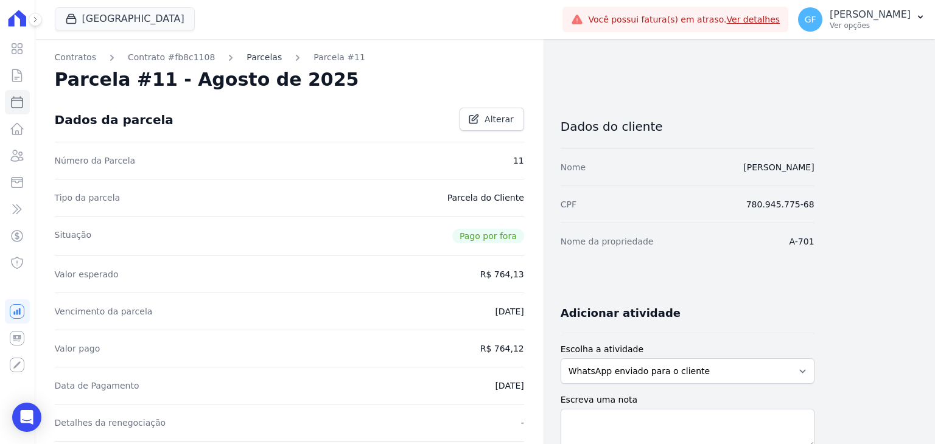
click at [247, 55] on link "Parcelas" at bounding box center [264, 57] width 35 height 13
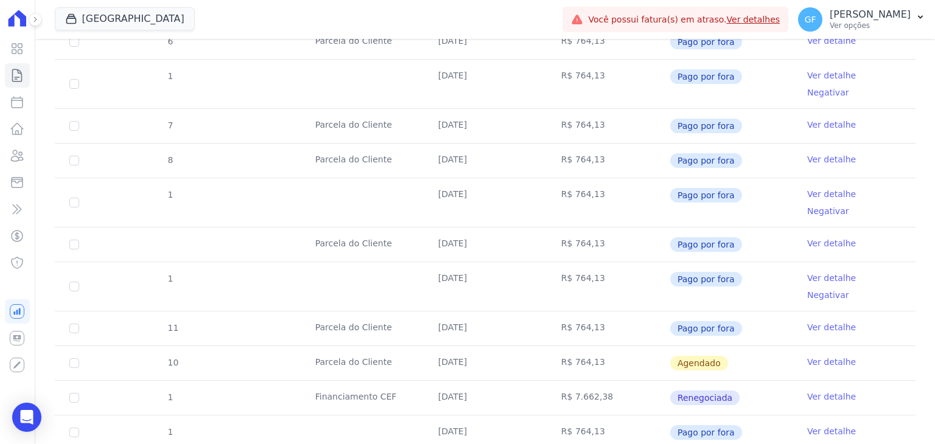
scroll to position [548, 0]
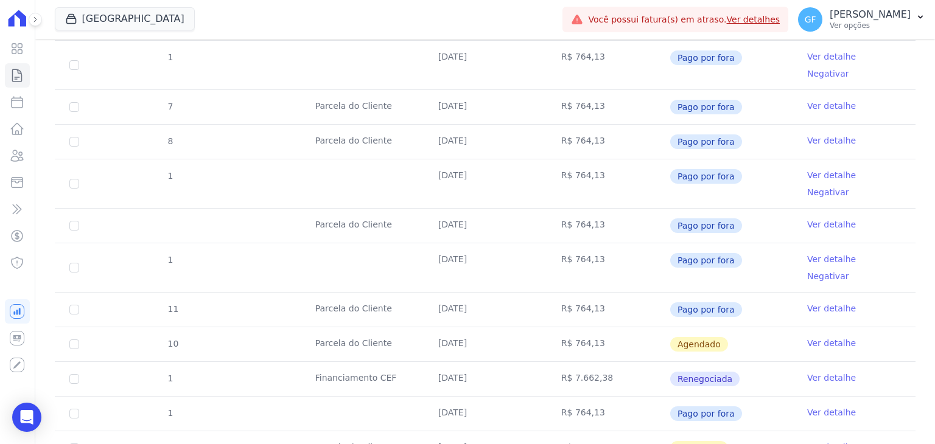
drag, startPoint x: 438, startPoint y: 254, endPoint x: 743, endPoint y: 324, distance: 312.4
click at [743, 324] on tbody "3 [GEOGRAPHIC_DATA] [DATE] R$ 764,13 Pago por fora Ver detalhe Negativar 4 [GEO…" at bounding box center [485, 213] width 861 height 781
click at [753, 362] on td "Renegociada" at bounding box center [731, 379] width 123 height 34
click at [742, 328] on td "Agendado" at bounding box center [731, 345] width 123 height 34
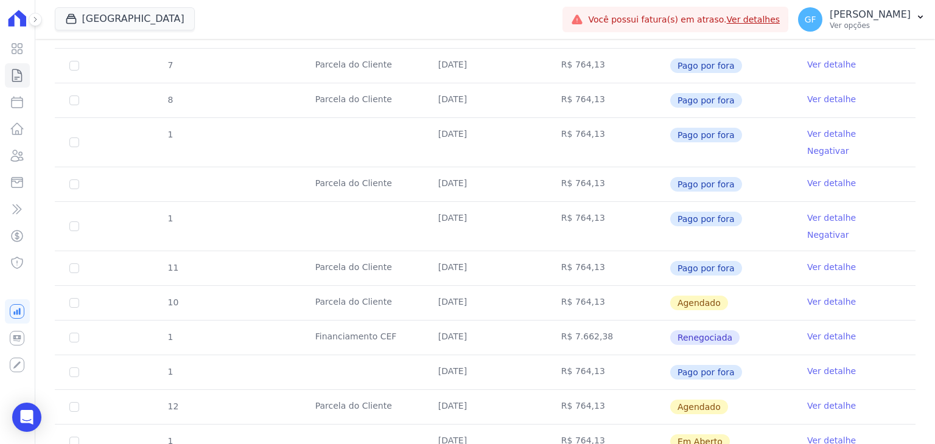
scroll to position [609, 0]
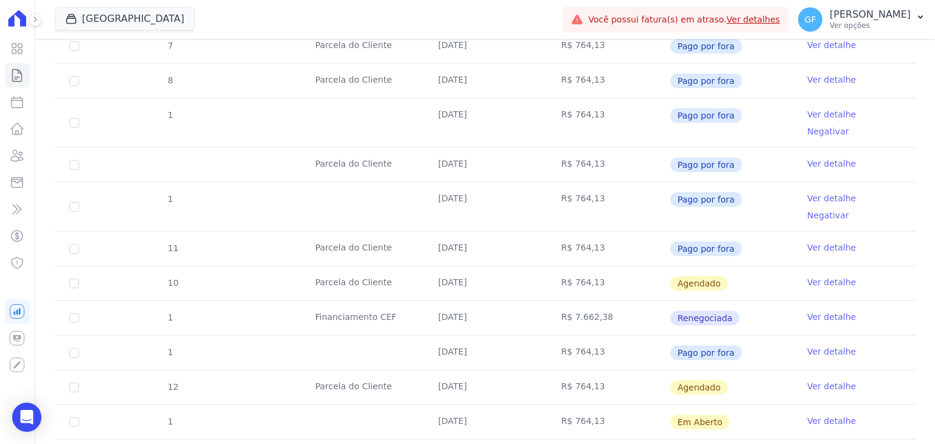
drag, startPoint x: 431, startPoint y: 295, endPoint x: 738, endPoint y: 356, distance: 312.9
click at [738, 356] on tbody "3 [GEOGRAPHIC_DATA] [DATE] R$ 764,13 Pago por fora Ver detalhe Negativar 4 [GEO…" at bounding box center [485, 153] width 861 height 781
click at [745, 406] on td "Em Aberto" at bounding box center [731, 423] width 123 height 34
click at [751, 371] on td "Agendado" at bounding box center [731, 388] width 123 height 34
click at [807, 415] on link "Ver detalhe" at bounding box center [831, 421] width 49 height 12
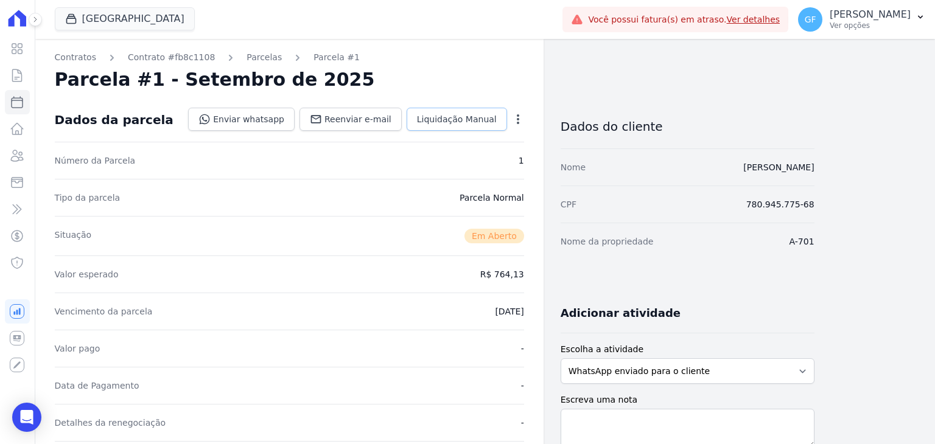
click at [448, 122] on span "Liquidação Manual" at bounding box center [457, 119] width 80 height 12
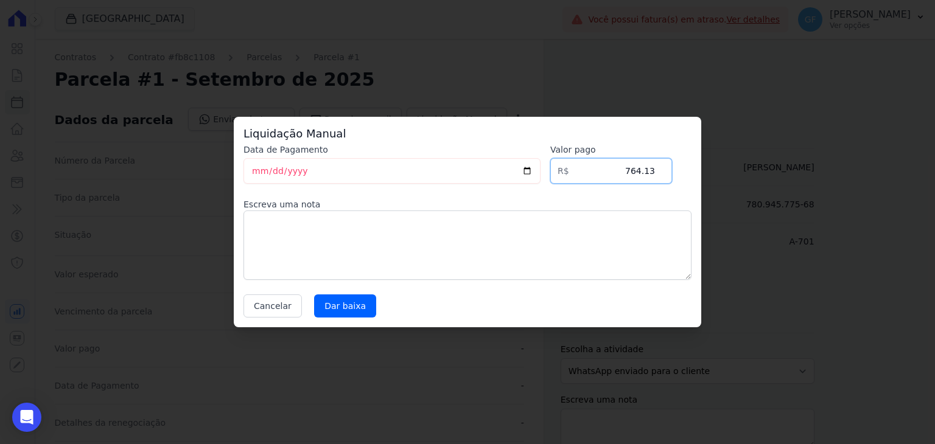
click at [654, 170] on input "764.13" at bounding box center [611, 171] width 122 height 26
type input "764.12"
click at [262, 170] on input "[DATE]" at bounding box center [392, 171] width 297 height 26
type input "[DATE]"
click at [348, 298] on input "Dar baixa" at bounding box center [345, 306] width 62 height 23
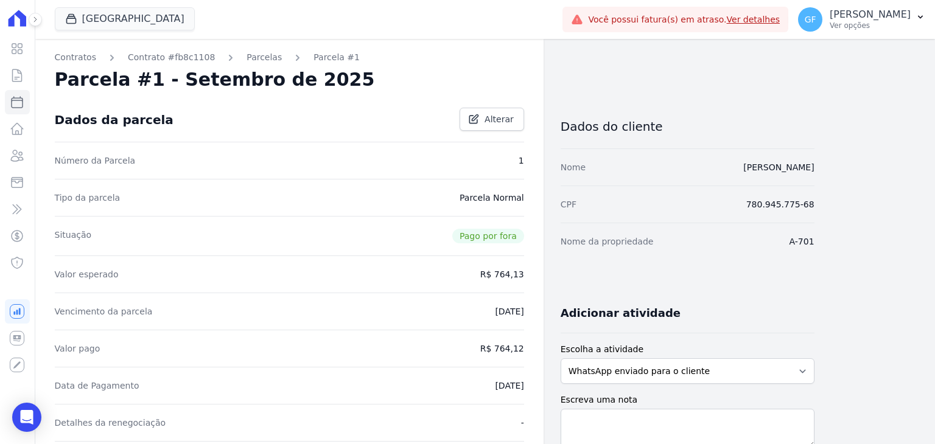
click at [249, 57] on link "Parcelas" at bounding box center [264, 57] width 35 height 13
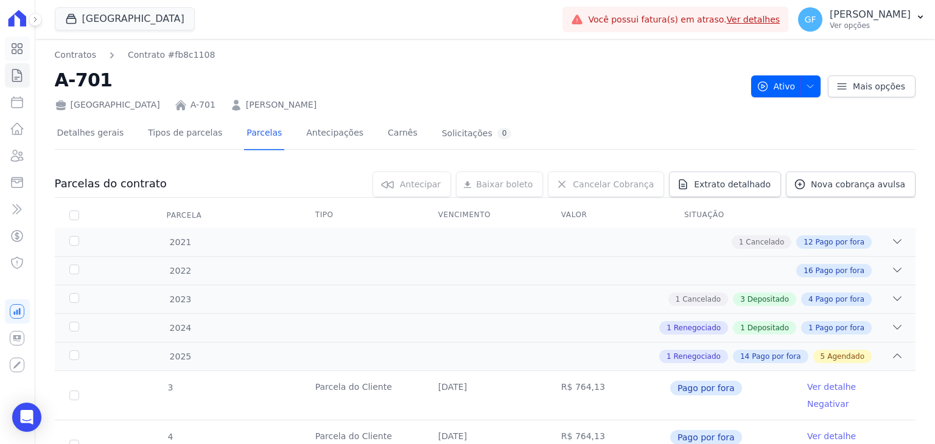
click at [12, 49] on icon at bounding box center [17, 48] width 15 height 15
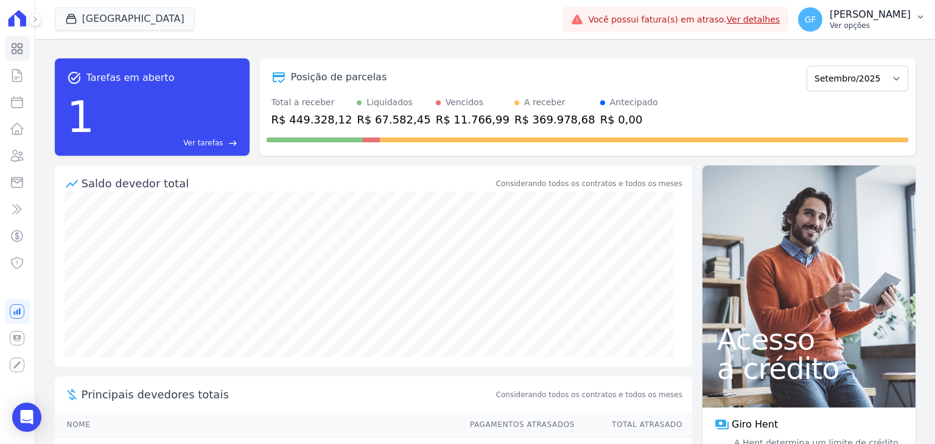
click at [869, 18] on p "[PERSON_NAME]" at bounding box center [870, 15] width 81 height 12
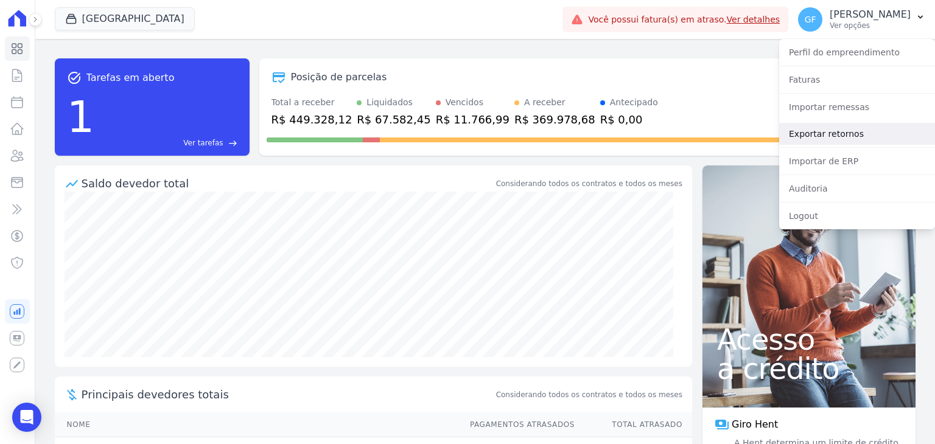
click at [833, 132] on link "Exportar retornos" at bounding box center [857, 134] width 156 height 22
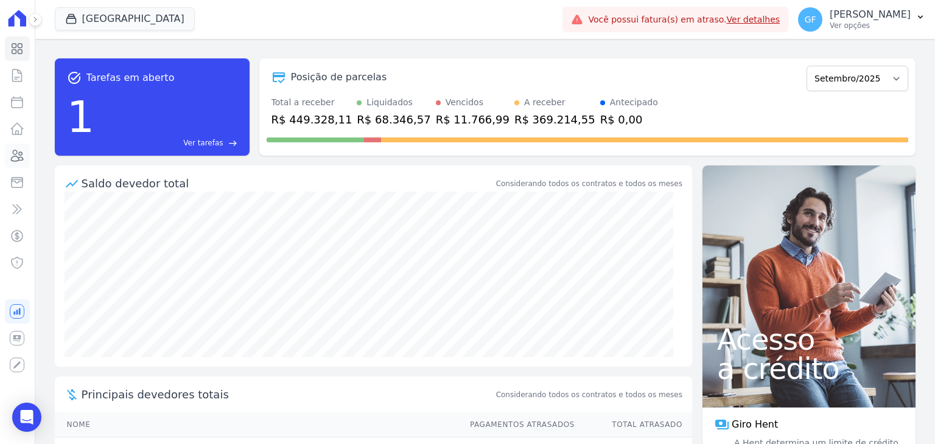
click at [16, 156] on icon at bounding box center [18, 155] width 12 height 11
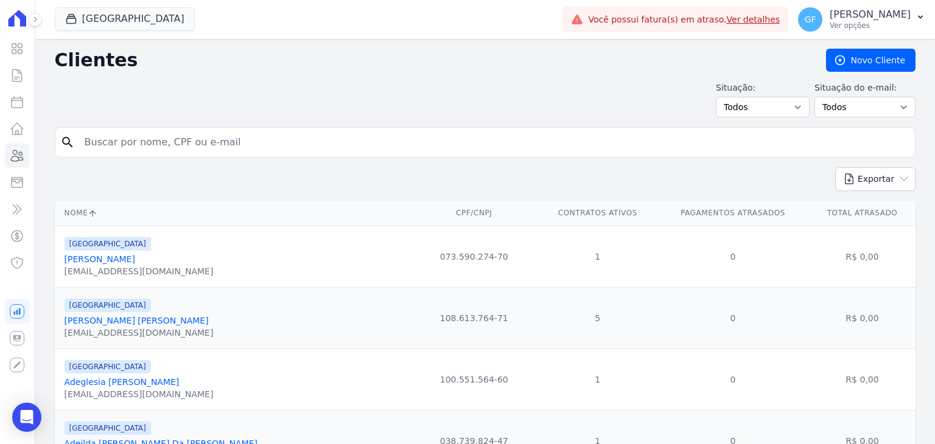
click at [161, 149] on input "search" at bounding box center [493, 142] width 833 height 24
paste input "[PERSON_NAME] [PERSON_NAME]"
type input "[PERSON_NAME] [PERSON_NAME]"
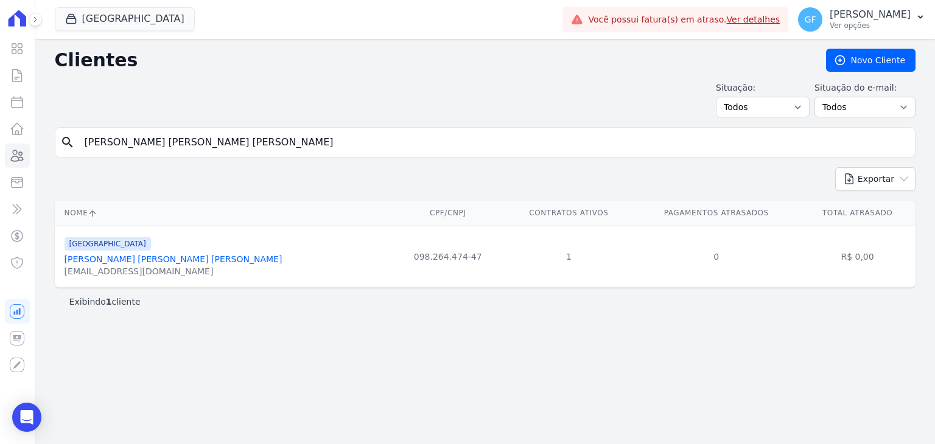
click at [122, 262] on link "[PERSON_NAME] [PERSON_NAME]" at bounding box center [174, 260] width 218 height 10
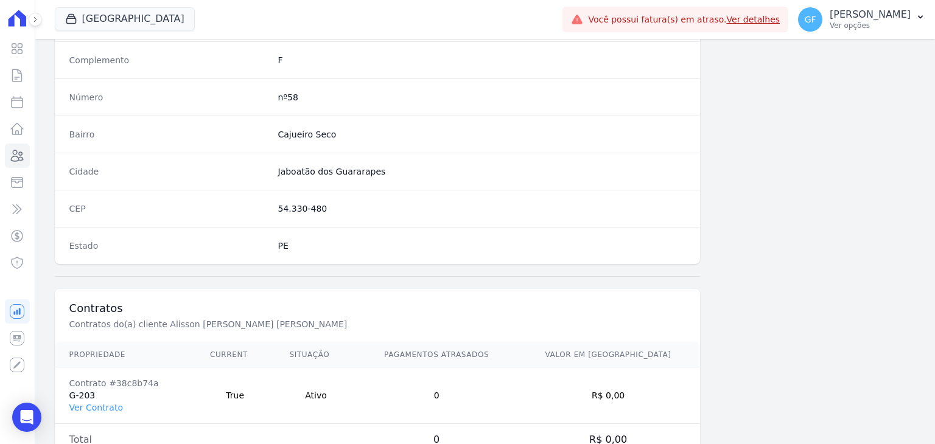
scroll to position [691, 0]
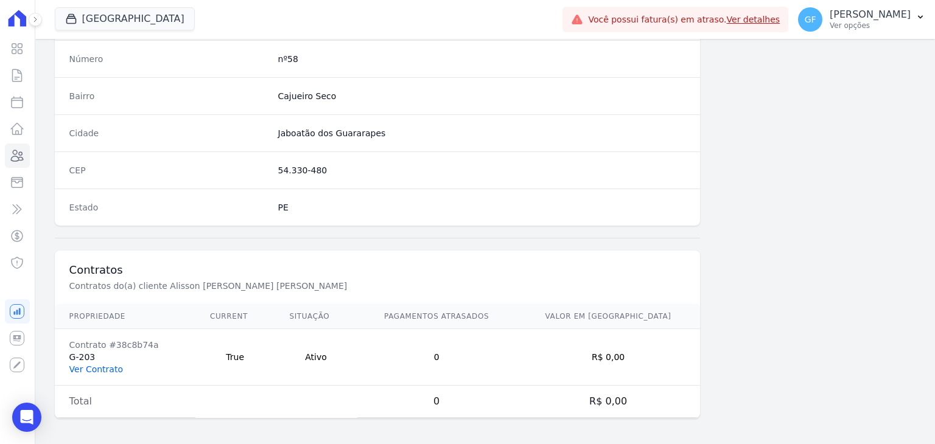
click at [93, 368] on link "Ver Contrato" at bounding box center [96, 370] width 54 height 10
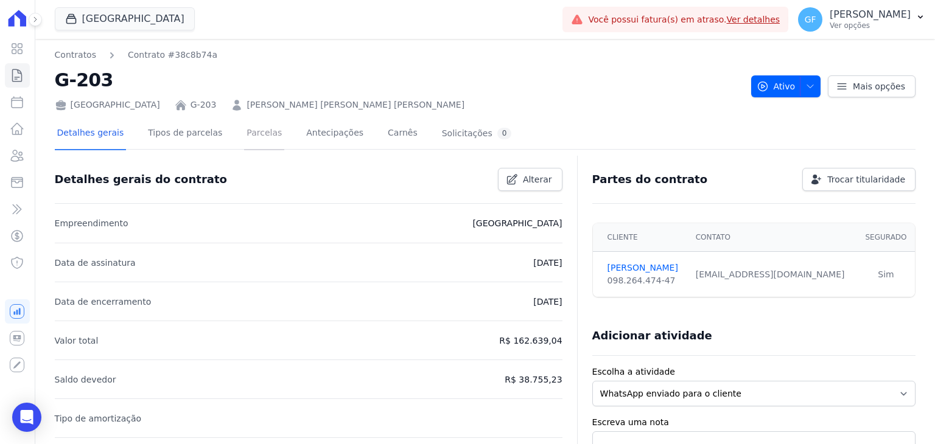
click at [244, 127] on link "Parcelas" at bounding box center [264, 134] width 40 height 32
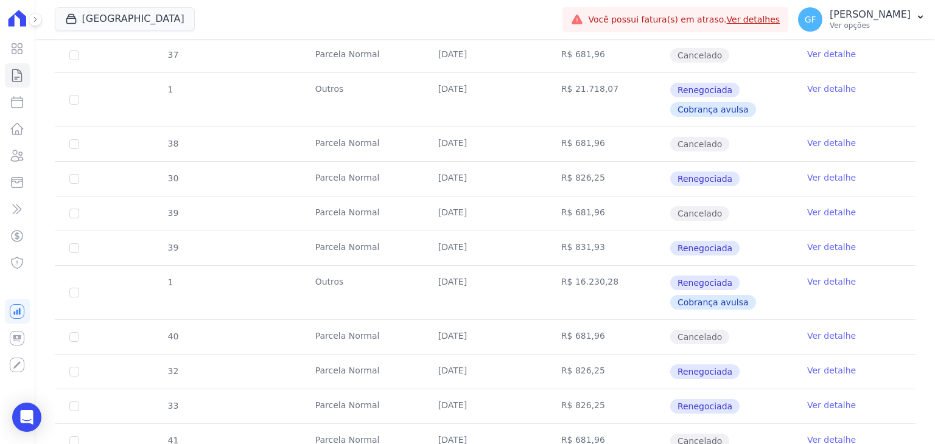
scroll to position [731, 0]
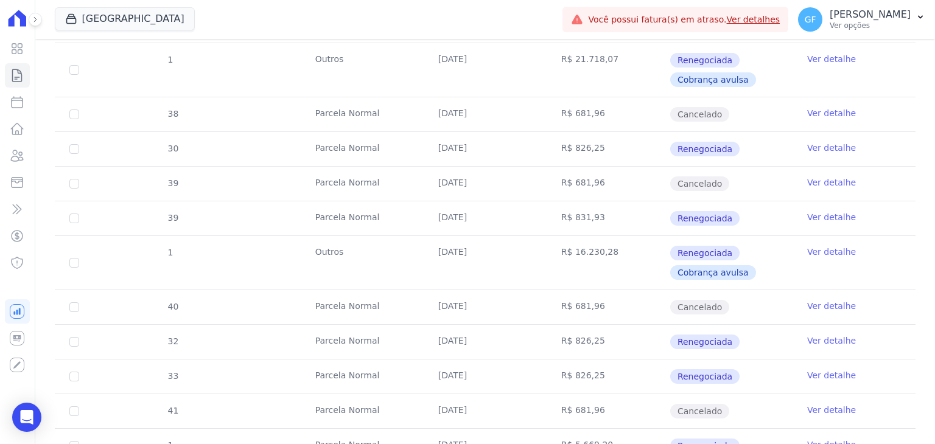
drag, startPoint x: 303, startPoint y: 166, endPoint x: 859, endPoint y: 251, distance: 563.0
click at [859, 251] on tbody "24 Parcela Normal 20/01/2025 R$ 800,17 Renegociada Ver detalhe 32 Parcela Norma…" at bounding box center [485, 134] width 861 height 1044
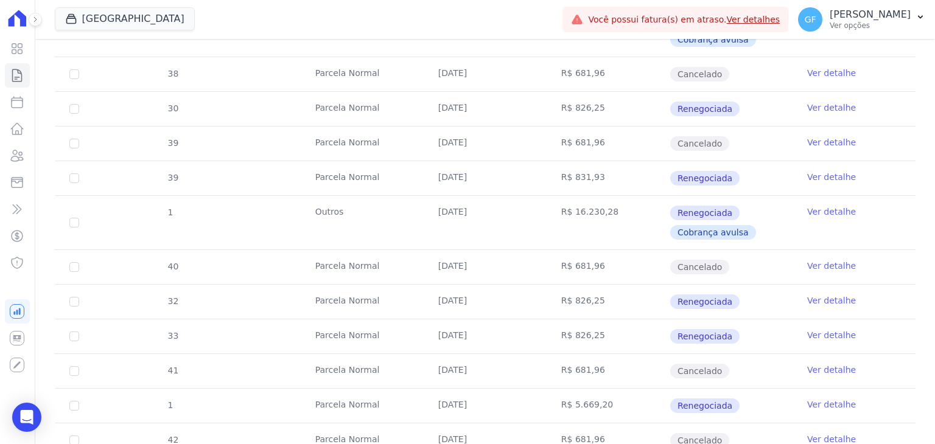
scroll to position [792, 0]
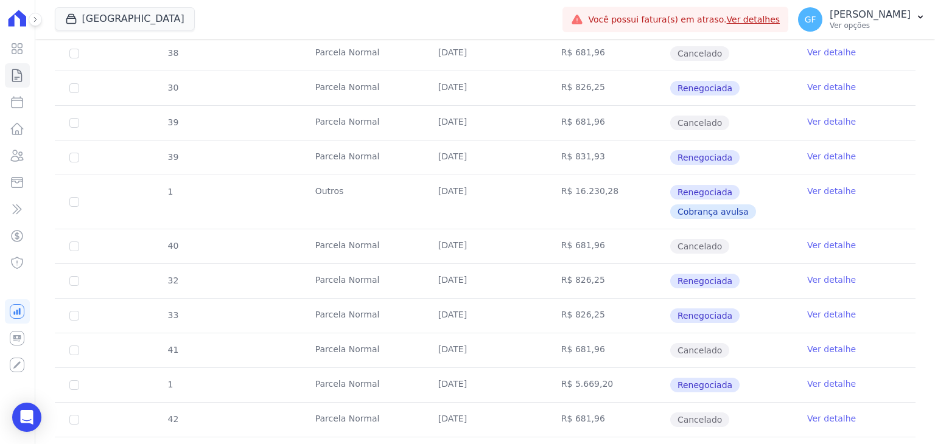
drag, startPoint x: 430, startPoint y: 227, endPoint x: 869, endPoint y: 260, distance: 440.8
click at [869, 260] on tbody "24 Parcela Normal 20/01/2025 R$ 800,17 Renegociada Ver detalhe 32 Parcela Norma…" at bounding box center [485, 73] width 861 height 1044
click at [768, 269] on td "Renegociada" at bounding box center [731, 281] width 123 height 34
click at [807, 274] on link "Ver detalhe" at bounding box center [831, 280] width 49 height 12
